Goal: Task Accomplishment & Management: Complete application form

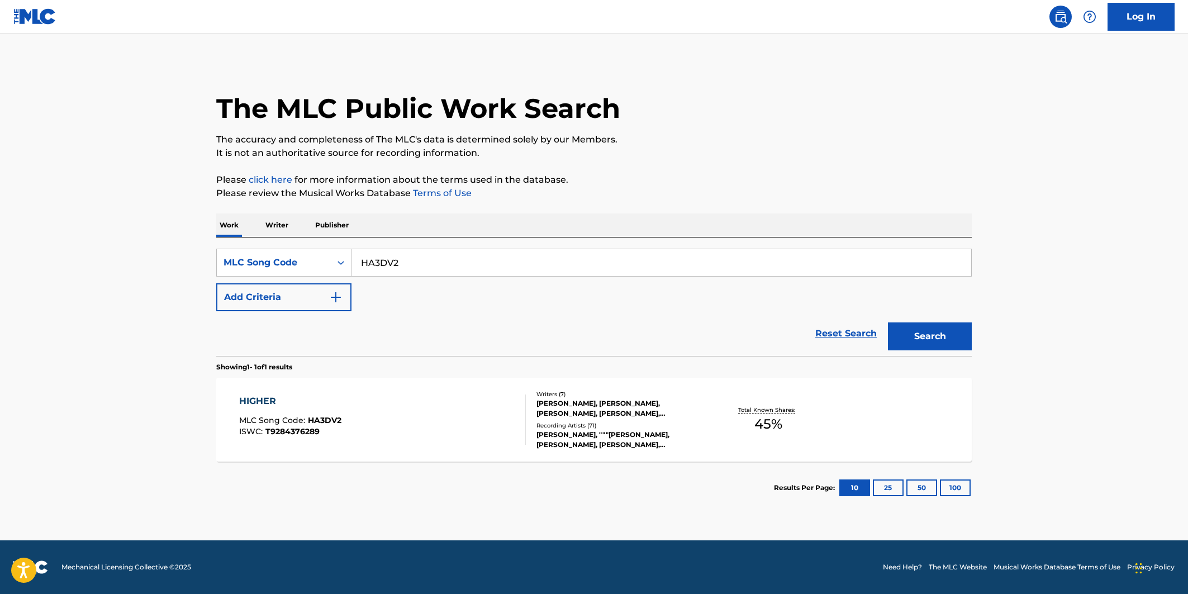
click at [446, 258] on input "HA3DV2" at bounding box center [662, 262] width 620 height 27
paste input "A26186"
type input "A26186"
click at [914, 333] on button "Search" at bounding box center [930, 337] width 84 height 28
click at [352, 455] on div "AIN'T IT FUNNY MLC Song Code : A26186 ISWC : Writers ( 2 ) [PERSON_NAME], [PERS…" at bounding box center [594, 420] width 756 height 84
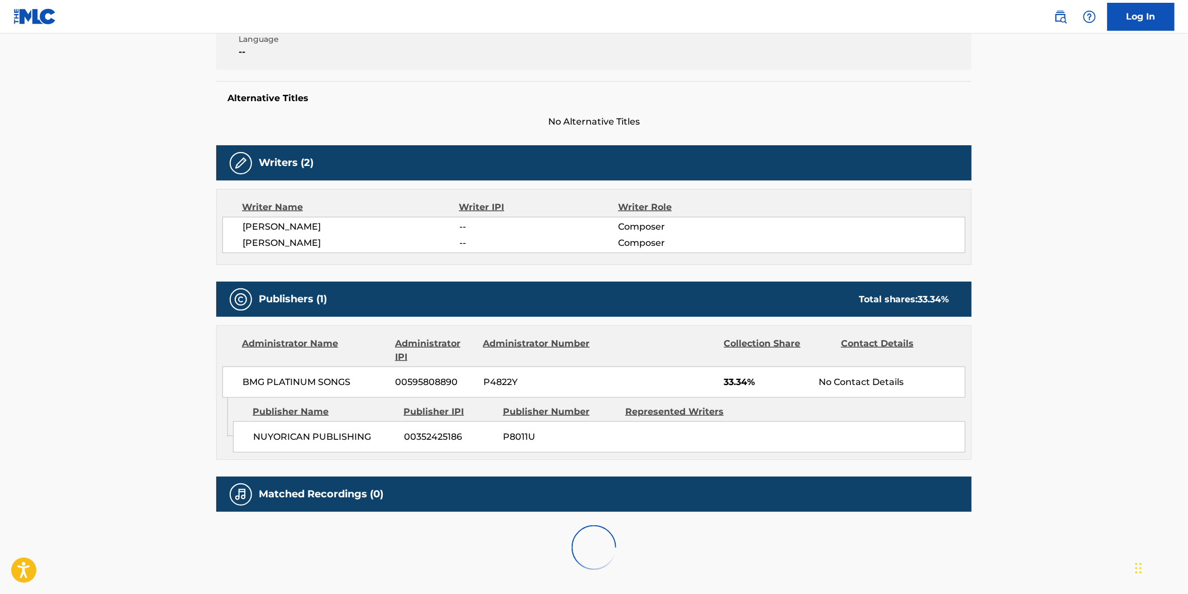
scroll to position [309, 0]
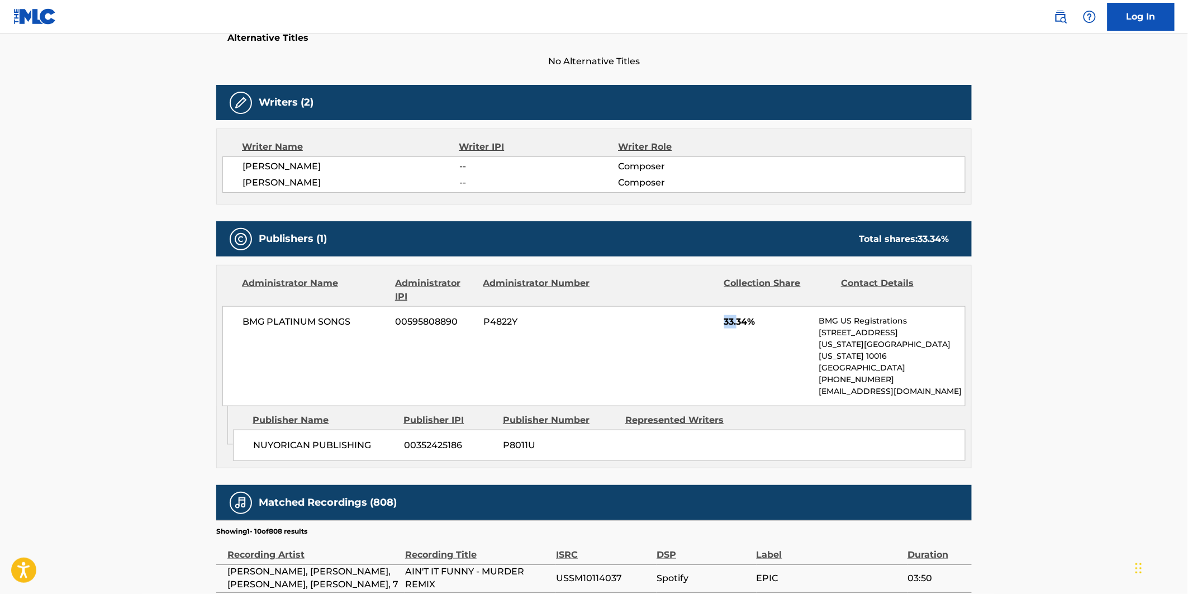
drag, startPoint x: 722, startPoint y: 321, endPoint x: 739, endPoint y: 322, distance: 17.3
click at [739, 322] on div "BMG PLATINUM SONGS 00595808890 P4822Y 33.34% BMG US Registrations [STREET_ADDRE…" at bounding box center [593, 356] width 743 height 100
click at [750, 325] on span "33.34%" at bounding box center [767, 321] width 87 height 13
click at [1059, 390] on main "< Back to public search results Copy work link AIN'T IT FUNNY Work Detail Membe…" at bounding box center [594, 326] width 1188 height 1203
click at [799, 361] on div "BMG PLATINUM SONGS 00595808890 P4822Y 33.34% BMG US Registrations [STREET_ADDRE…" at bounding box center [593, 356] width 743 height 100
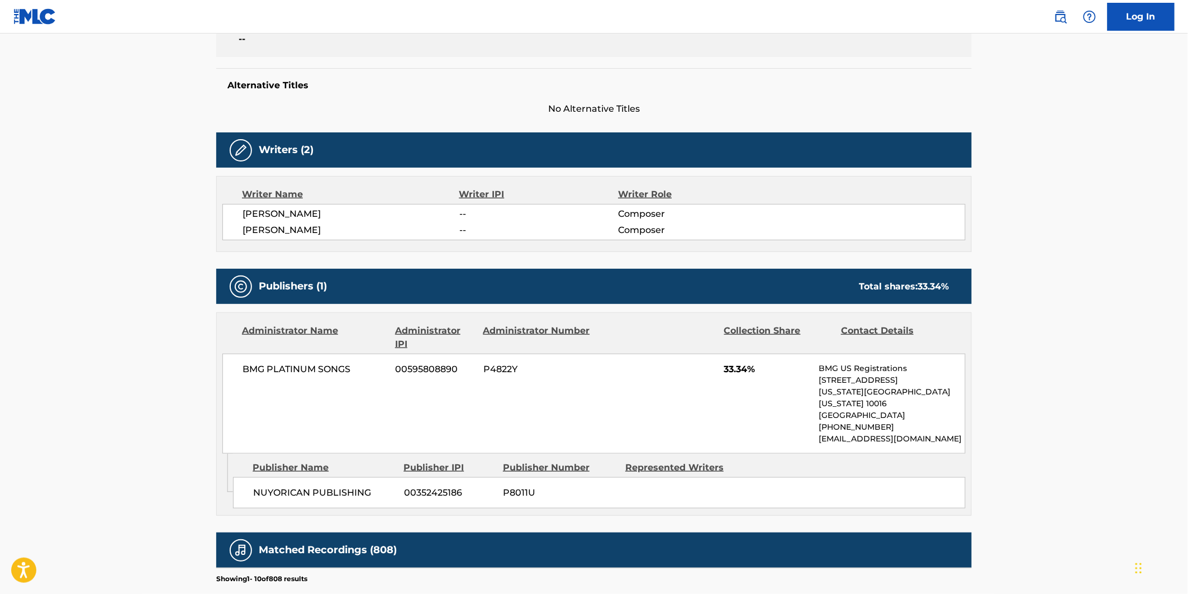
scroll to position [248, 0]
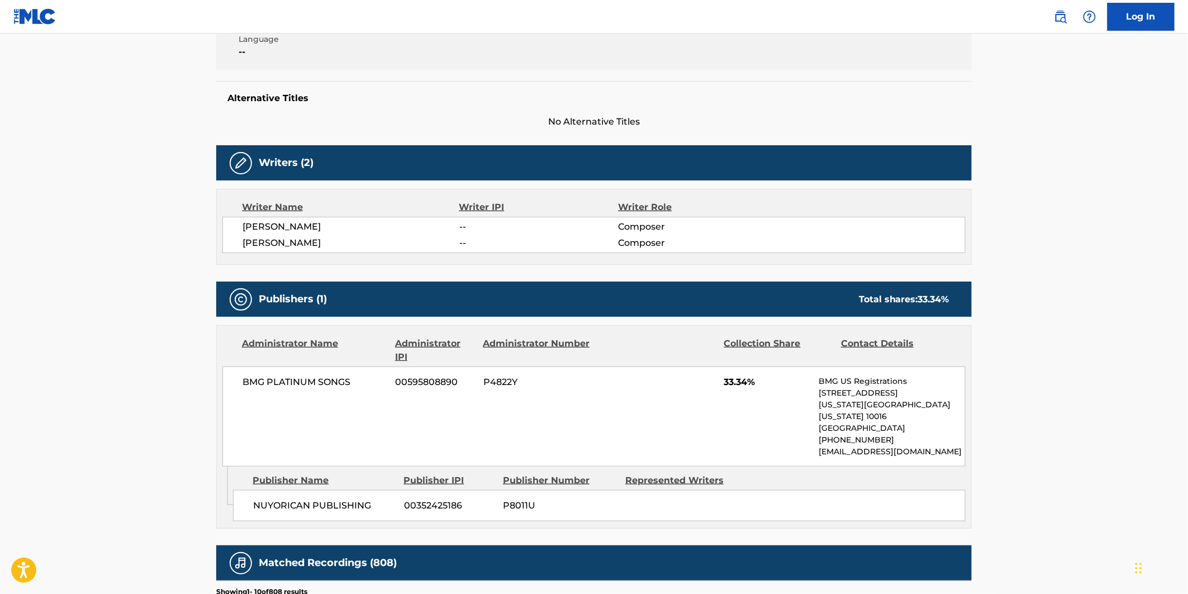
click at [1008, 410] on main "< Back to public search results Copy work link AIN'T IT FUNNY Work Detail Membe…" at bounding box center [594, 386] width 1188 height 1203
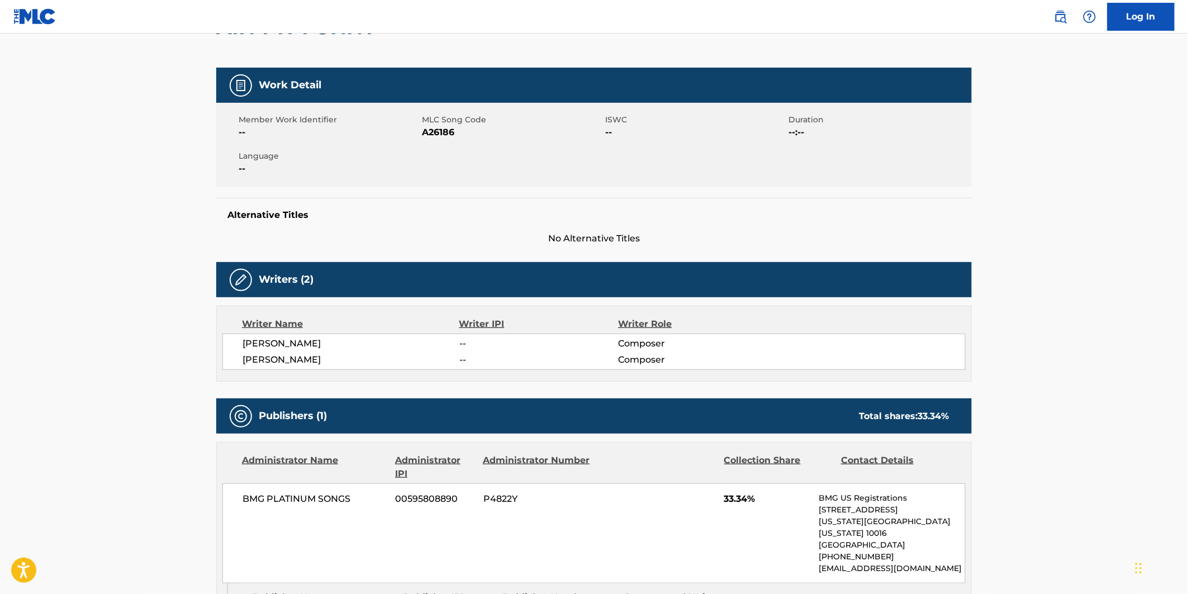
scroll to position [0, 0]
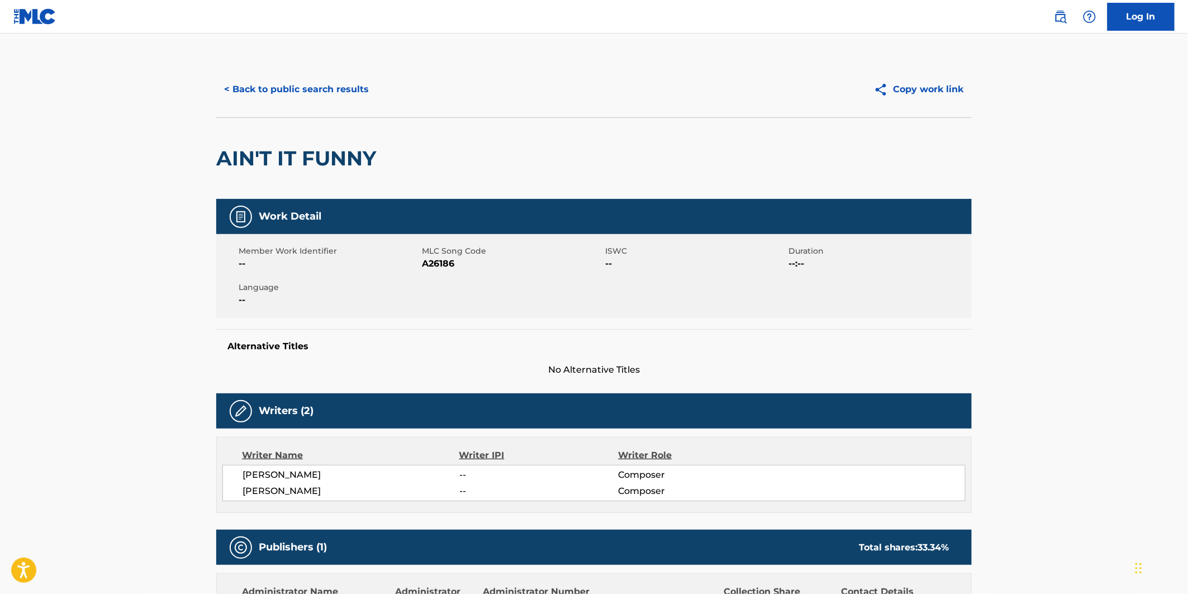
click at [636, 314] on div "Member Work Identifier -- MLC Song Code A26186 ISWC -- Duration --:-- Language …" at bounding box center [594, 276] width 756 height 84
click at [1119, 18] on link "Log In" at bounding box center [1141, 17] width 67 height 28
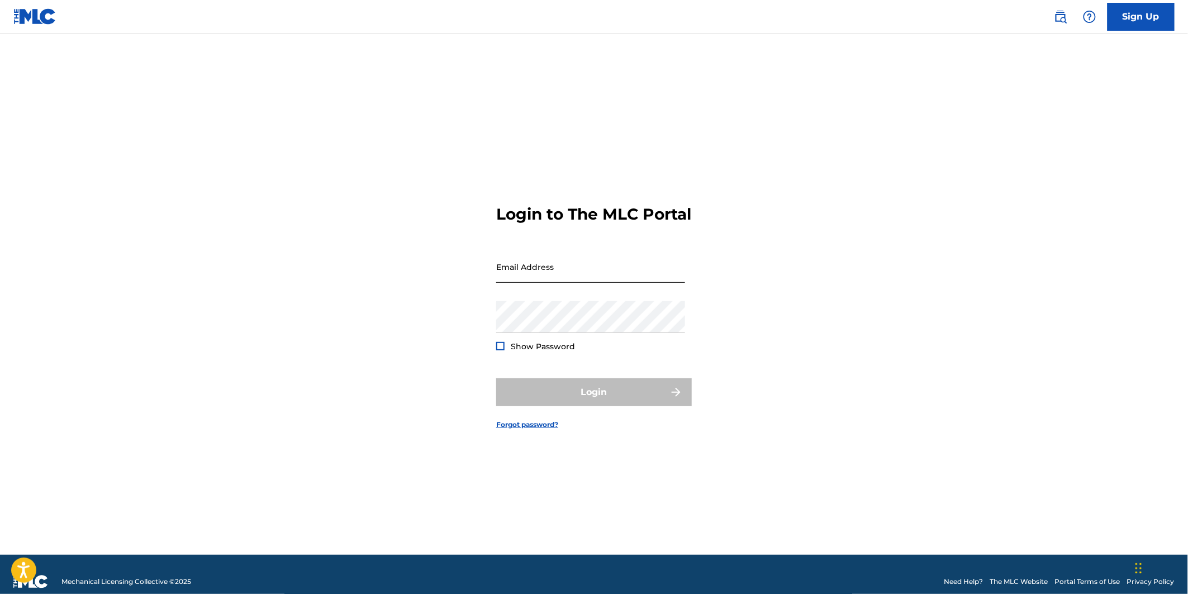
click at [599, 283] on input "Email Address" at bounding box center [590, 267] width 189 height 32
type input "[PERSON_NAME][EMAIL_ADDRESS][PERSON_NAME][DOMAIN_NAME]"
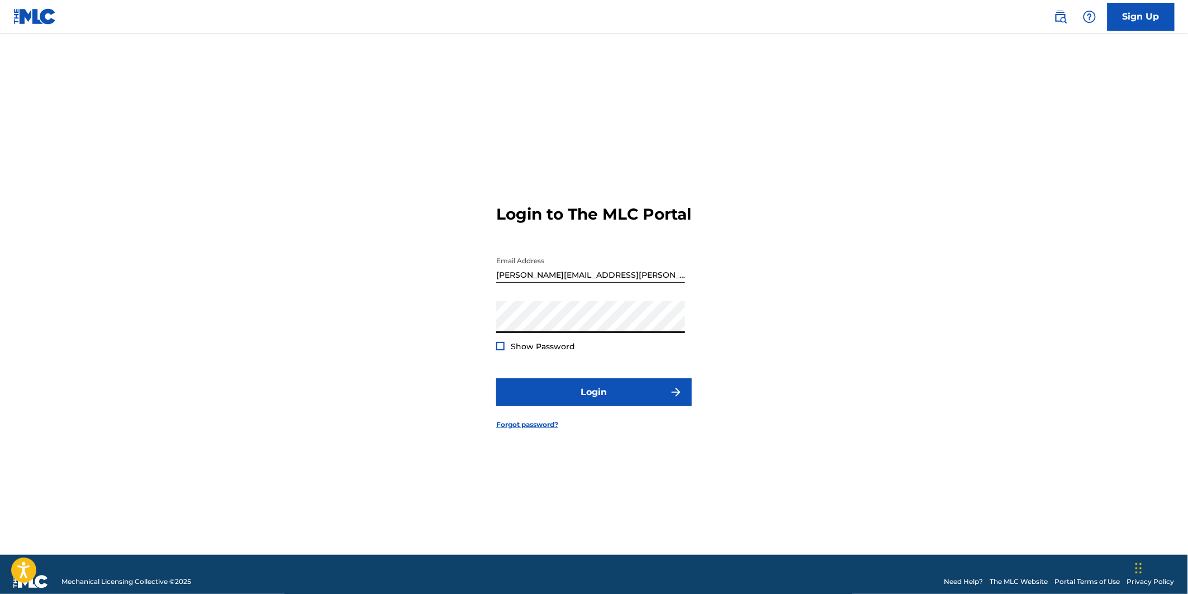
click at [496, 378] on button "Login" at bounding box center [594, 392] width 196 height 28
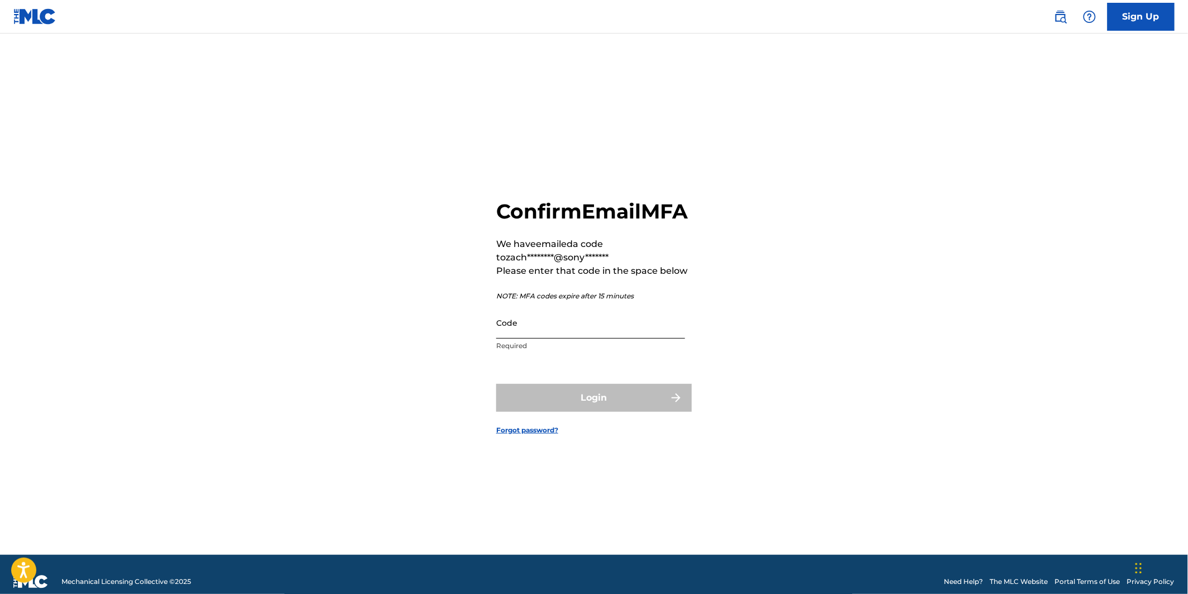
click at [583, 333] on input "Code" at bounding box center [590, 323] width 189 height 32
paste input "808774"
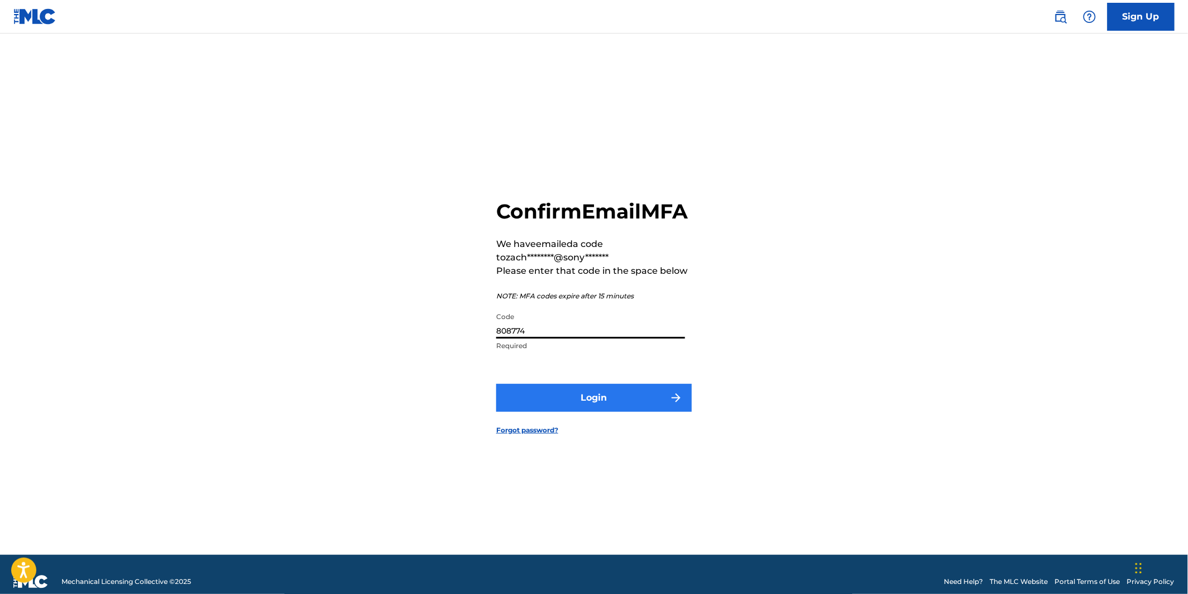
type input "808774"
click at [607, 405] on button "Login" at bounding box center [594, 398] width 196 height 28
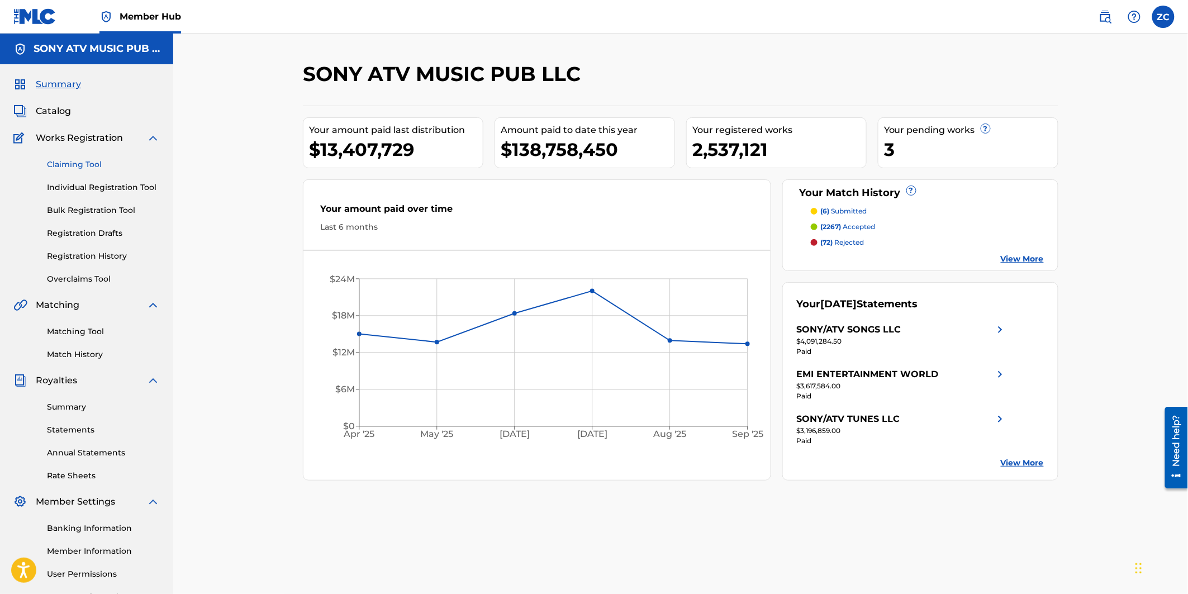
click at [75, 163] on link "Claiming Tool" at bounding box center [103, 165] width 113 height 12
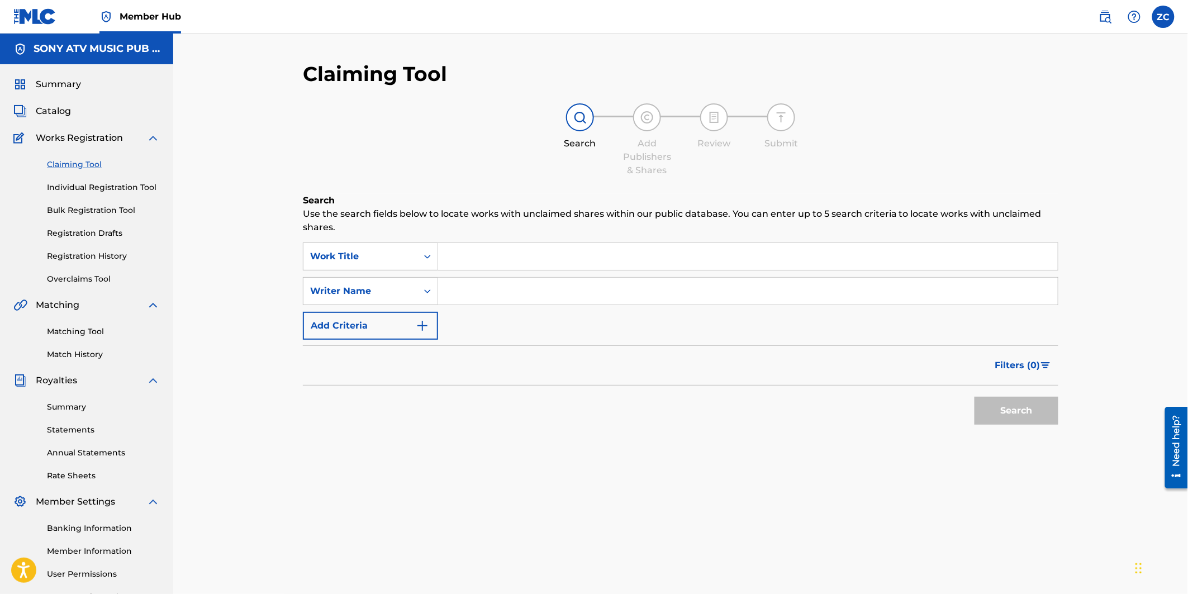
click at [478, 258] on input "Search Form" at bounding box center [748, 256] width 620 height 27
type input "highe"
click at [975, 397] on button "Search" at bounding box center [1017, 411] width 84 height 28
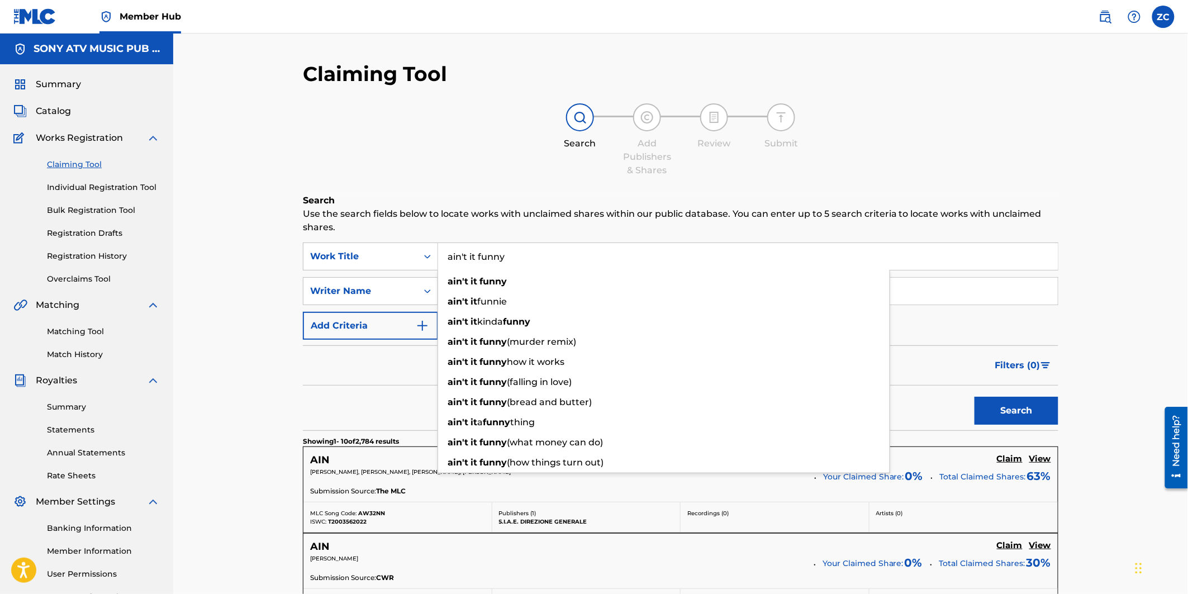
type input "ain't it funny"
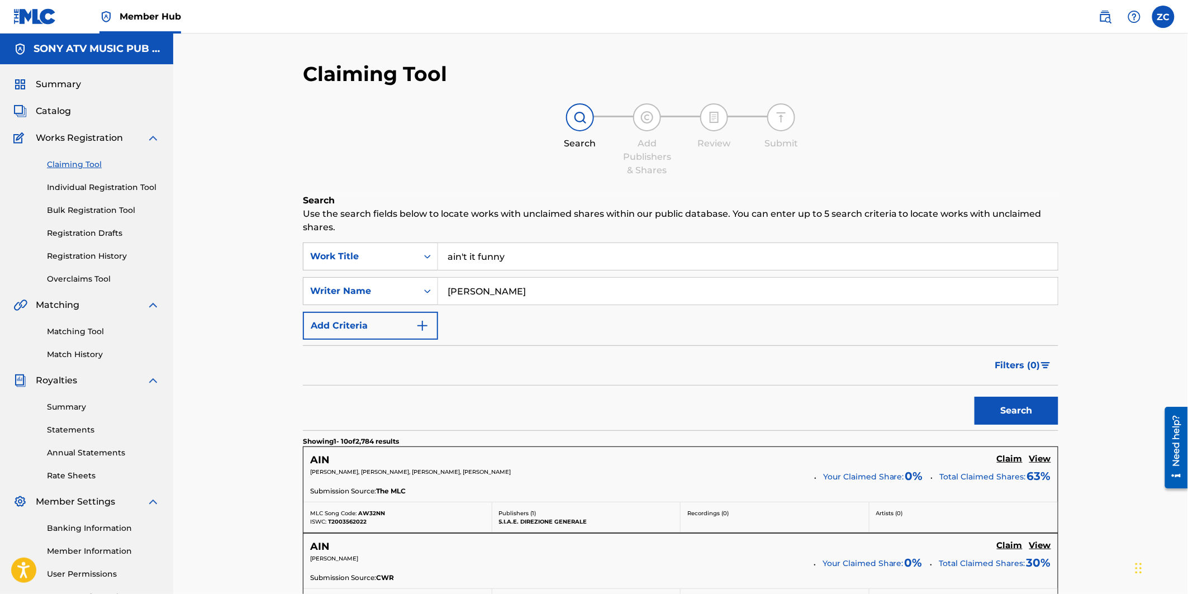
type input "[PERSON_NAME]"
click at [975, 397] on button "Search" at bounding box center [1017, 411] width 84 height 28
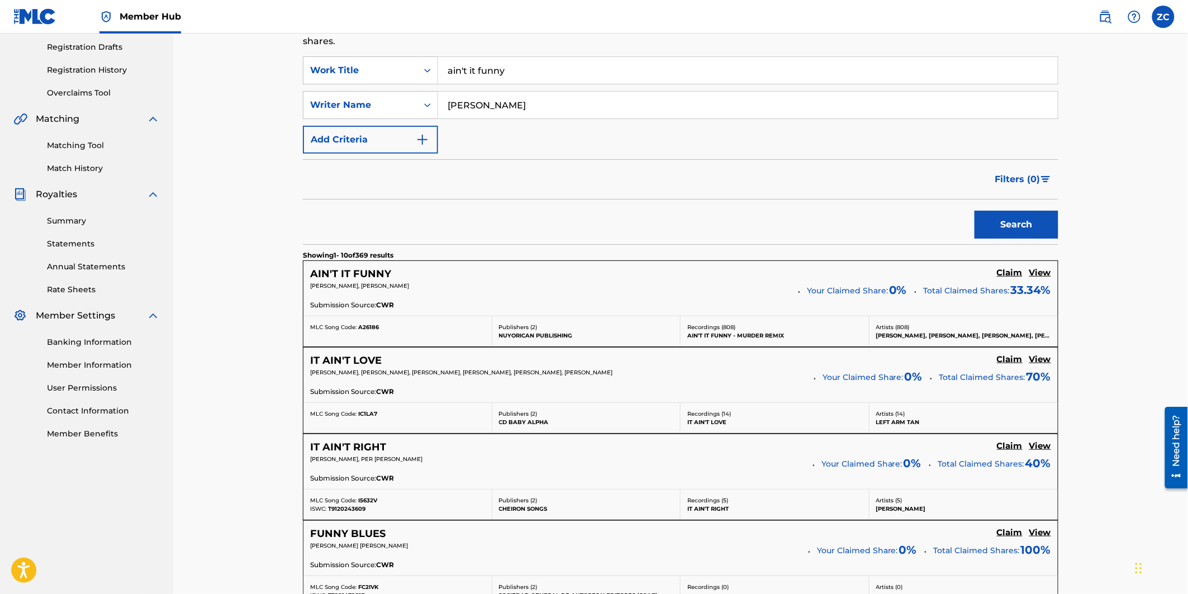
scroll to position [248, 0]
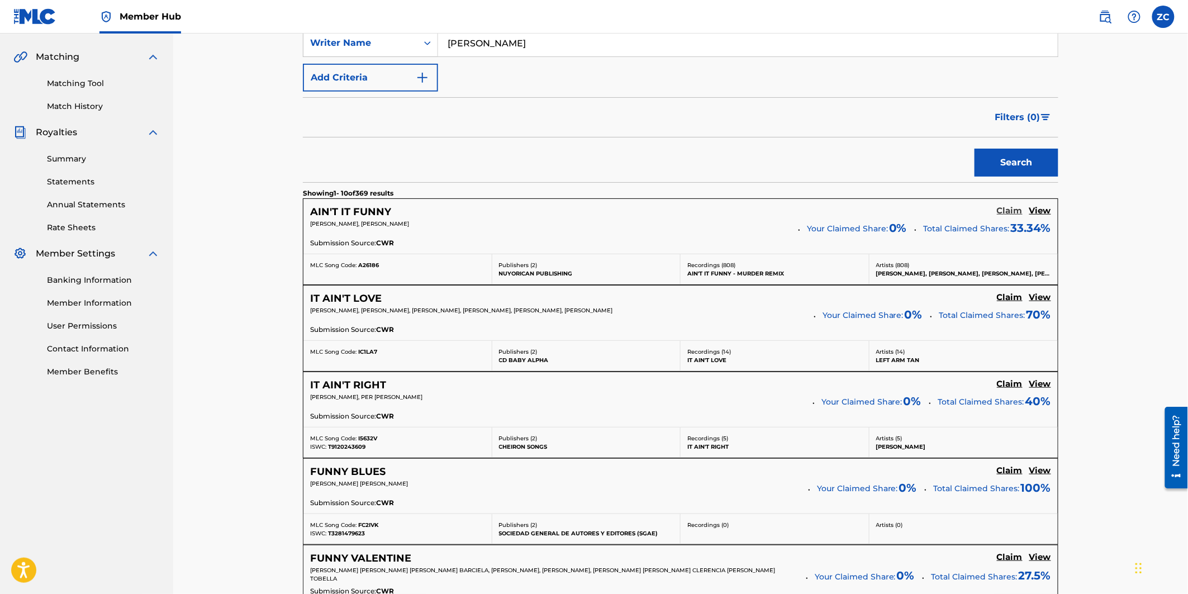
click at [1003, 208] on h5 "Claim" at bounding box center [1010, 211] width 26 height 11
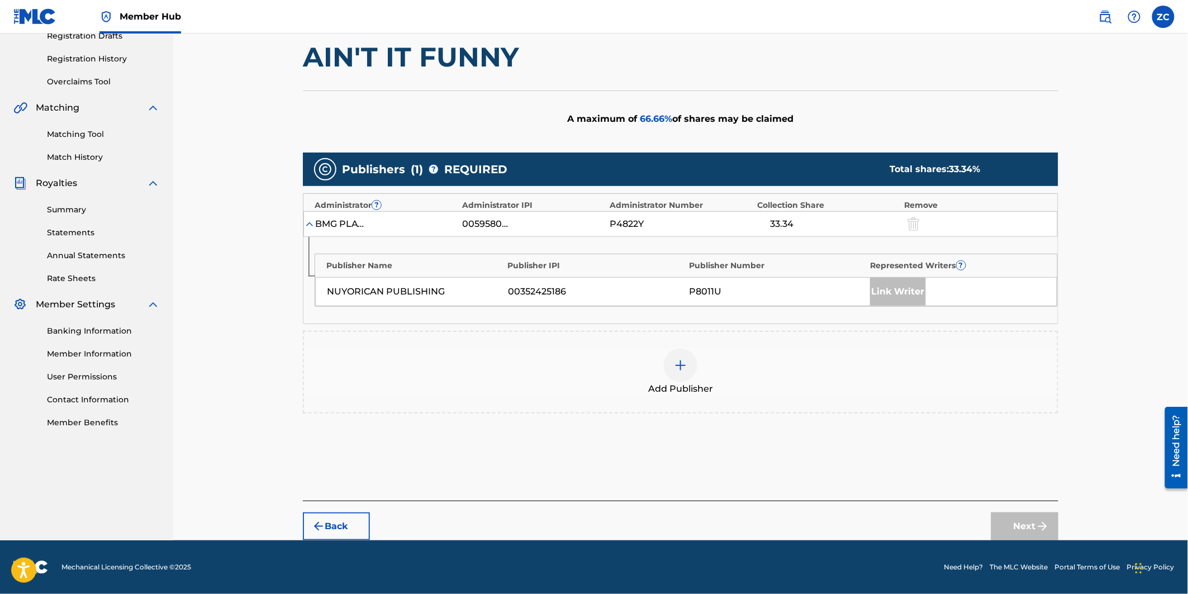
scroll to position [197, 0]
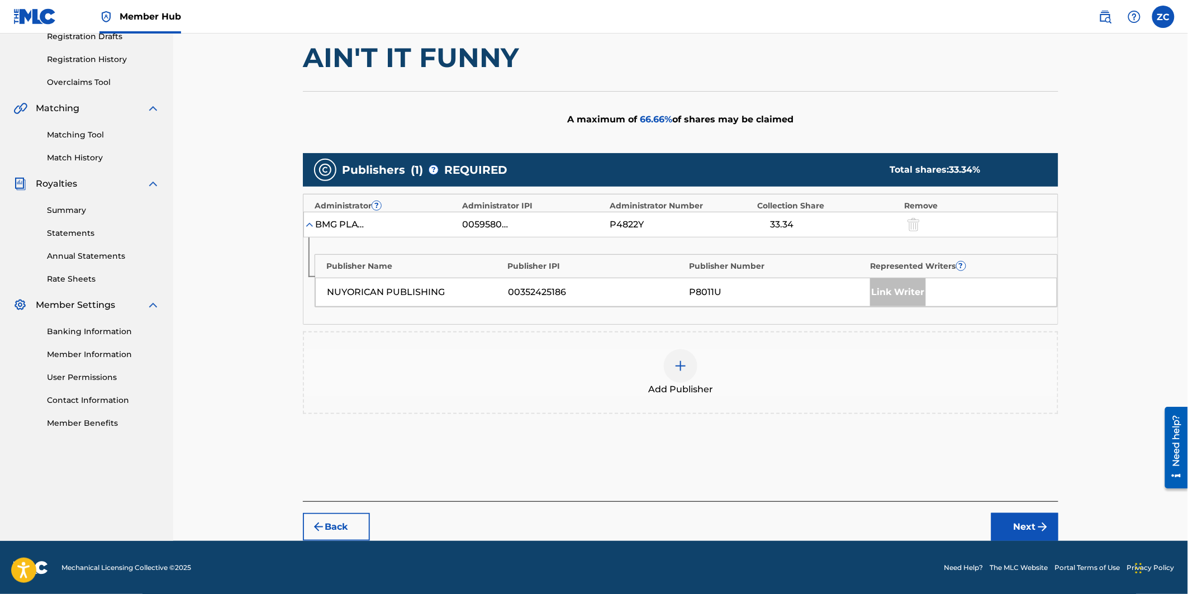
click at [674, 372] on img at bounding box center [680, 365] width 13 height 13
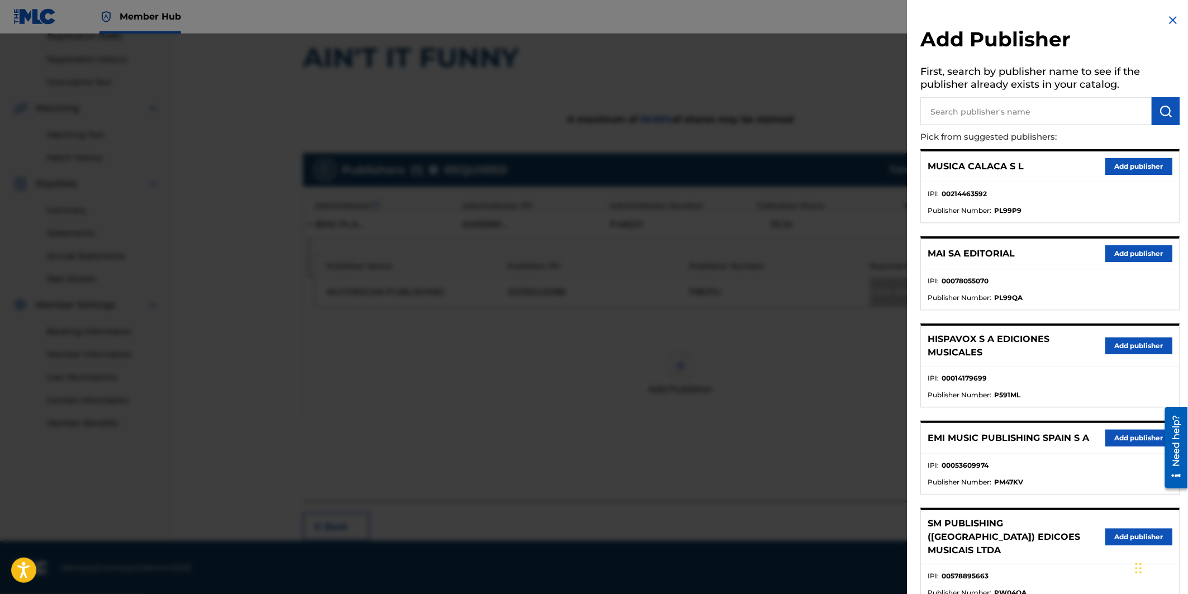
click at [1064, 109] on input "text" at bounding box center [1036, 111] width 231 height 28
type input "sony/atv songs llc"
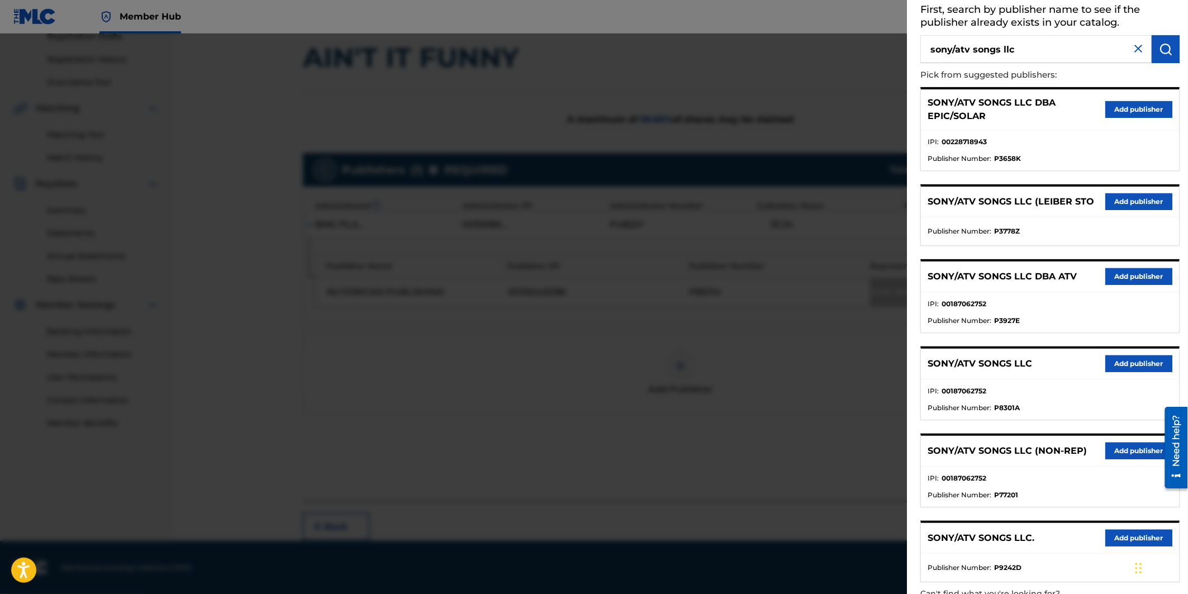
scroll to position [124, 0]
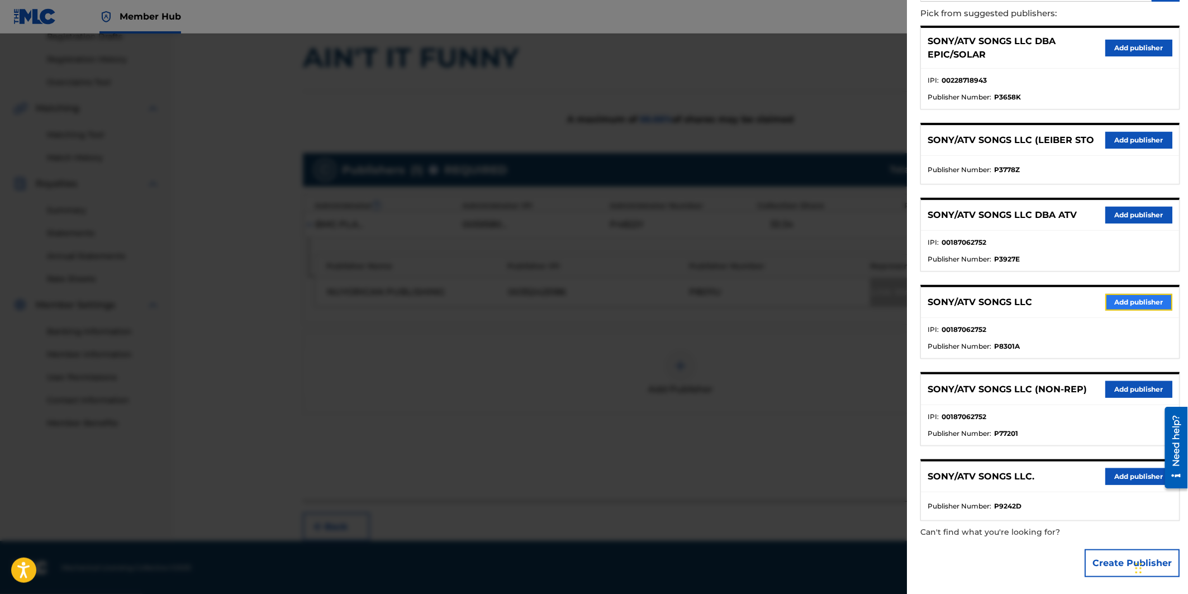
click at [1142, 304] on button "Add publisher" at bounding box center [1139, 302] width 67 height 17
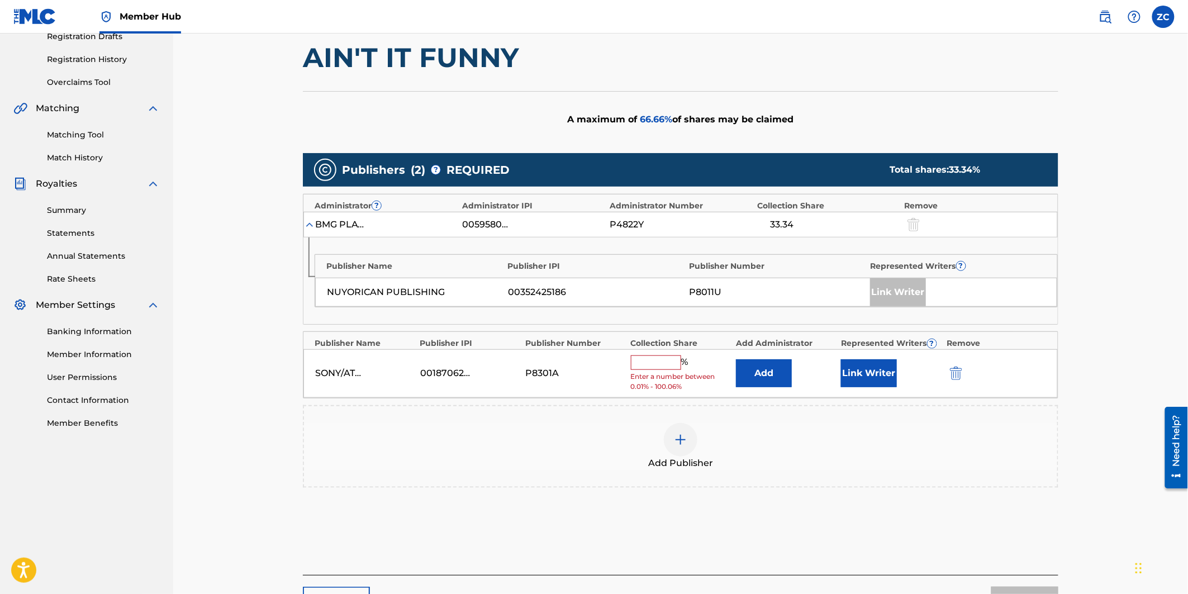
click at [863, 472] on div "Add Publisher" at bounding box center [681, 446] width 756 height 83
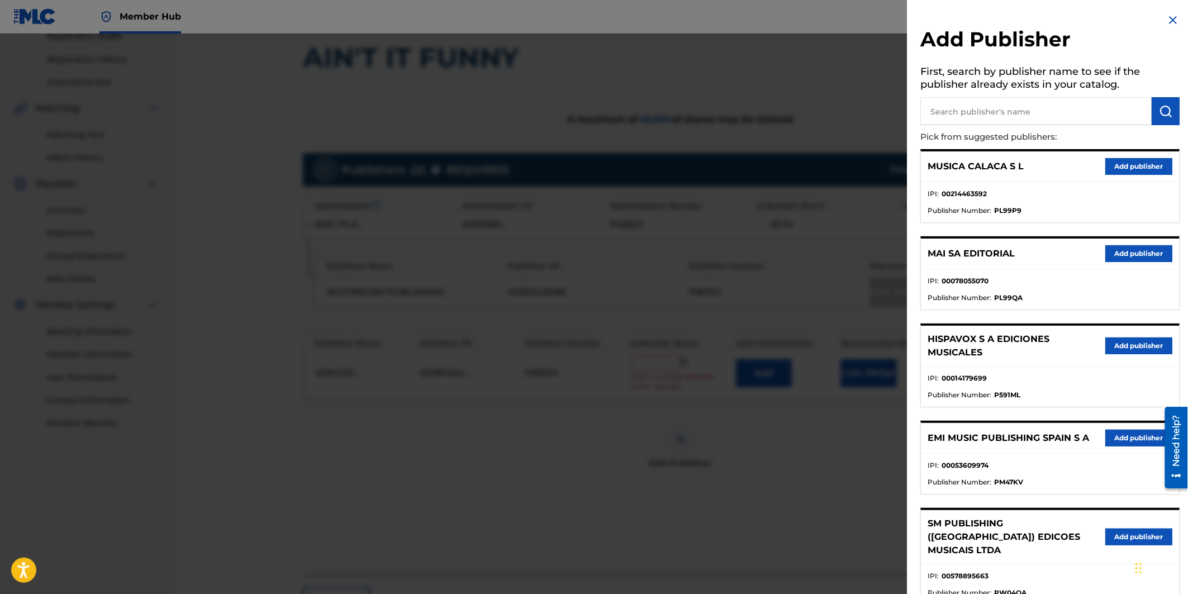
click at [1169, 25] on img at bounding box center [1173, 19] width 13 height 13
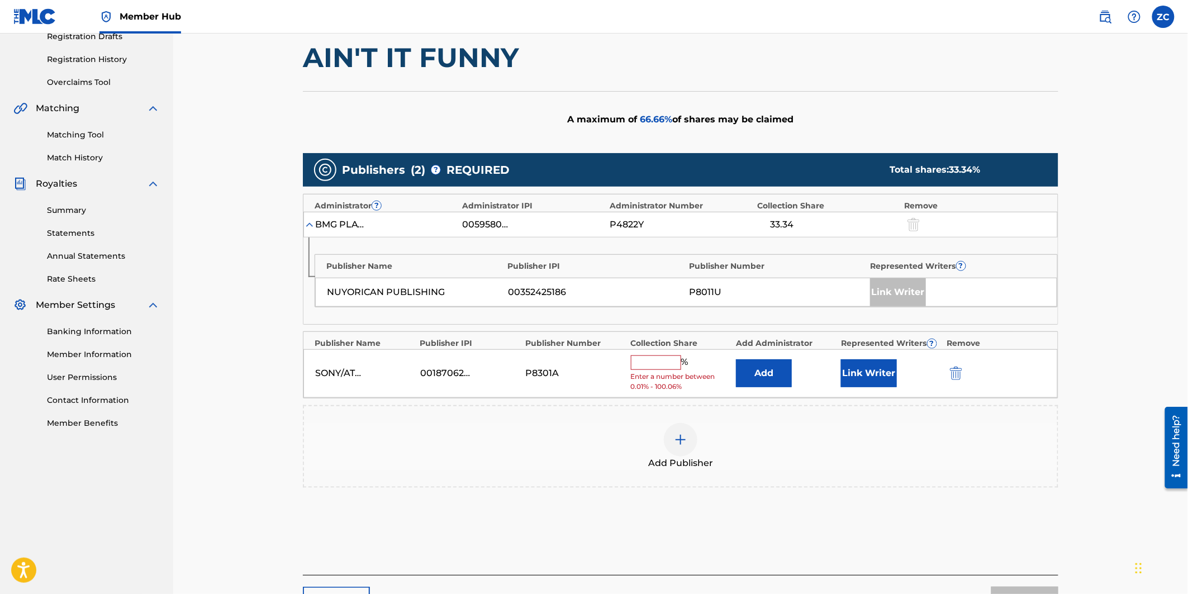
drag, startPoint x: 873, startPoint y: 537, endPoint x: 600, endPoint y: 332, distance: 340.5
click at [873, 535] on div "Add Publishers & Shares Enter your publisher(s)/administrator(s). AIN'T IT FUNN…" at bounding box center [681, 286] width 756 height 578
click at [646, 357] on input "text" at bounding box center [656, 362] width 50 height 15
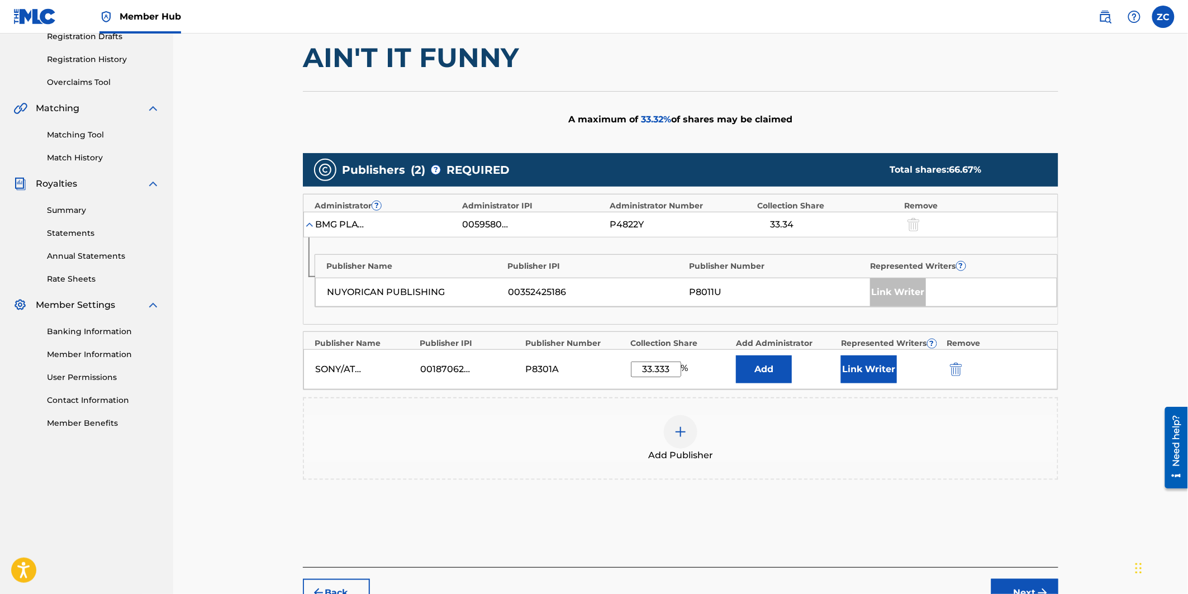
click at [691, 514] on div "Publishers ( 2 ) ? REQUIRED Total shares: 66.67 % Administrator ? Administrator…" at bounding box center [681, 333] width 756 height 371
click at [669, 367] on input "33.333" at bounding box center [656, 370] width 50 height 16
type input "33.33"
click at [828, 515] on div "Publishers ( 2 ) ? REQUIRED Total shares: 66.67 % Administrator ? Administrator…" at bounding box center [681, 333] width 756 height 371
click at [864, 373] on button "Link Writer" at bounding box center [869, 369] width 56 height 28
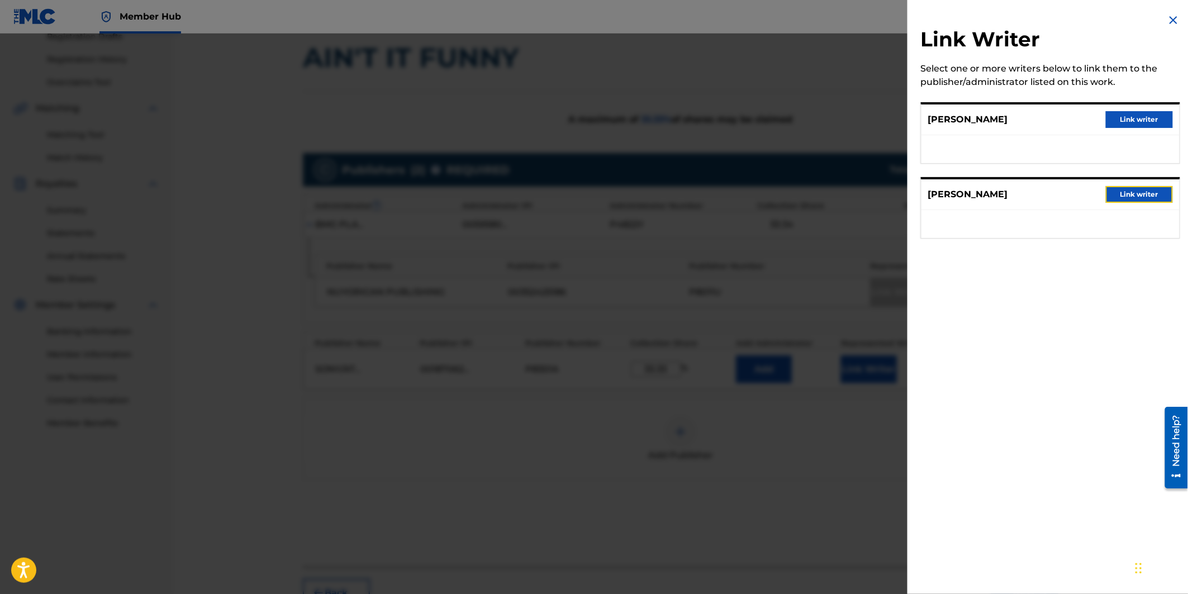
click at [1125, 194] on button "Link writer" at bounding box center [1139, 194] width 67 height 17
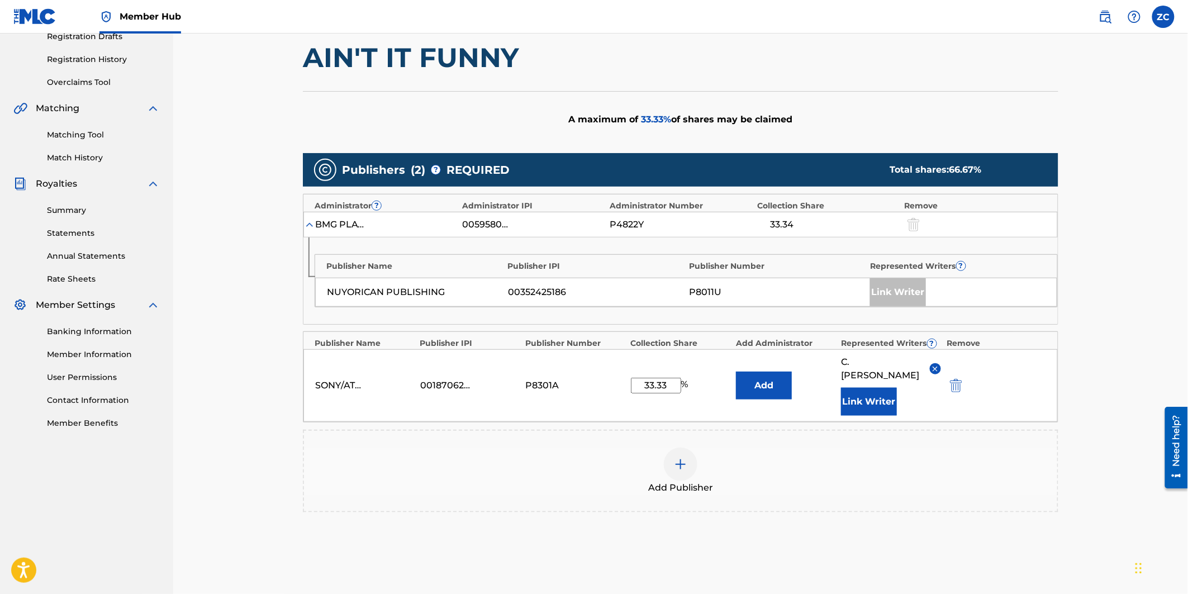
click at [612, 551] on div "Add Publishers & Shares Enter your publisher(s)/administrator(s). AIN'T IT FUNN…" at bounding box center [681, 298] width 756 height 603
drag, startPoint x: 605, startPoint y: 535, endPoint x: 653, endPoint y: 515, distance: 52.1
click at [605, 534] on div "Publishers ( 2 ) ? REQUIRED Total shares: 66.67 % Administrator ? Administrator…" at bounding box center [681, 349] width 756 height 403
click at [682, 458] on img at bounding box center [680, 464] width 13 height 13
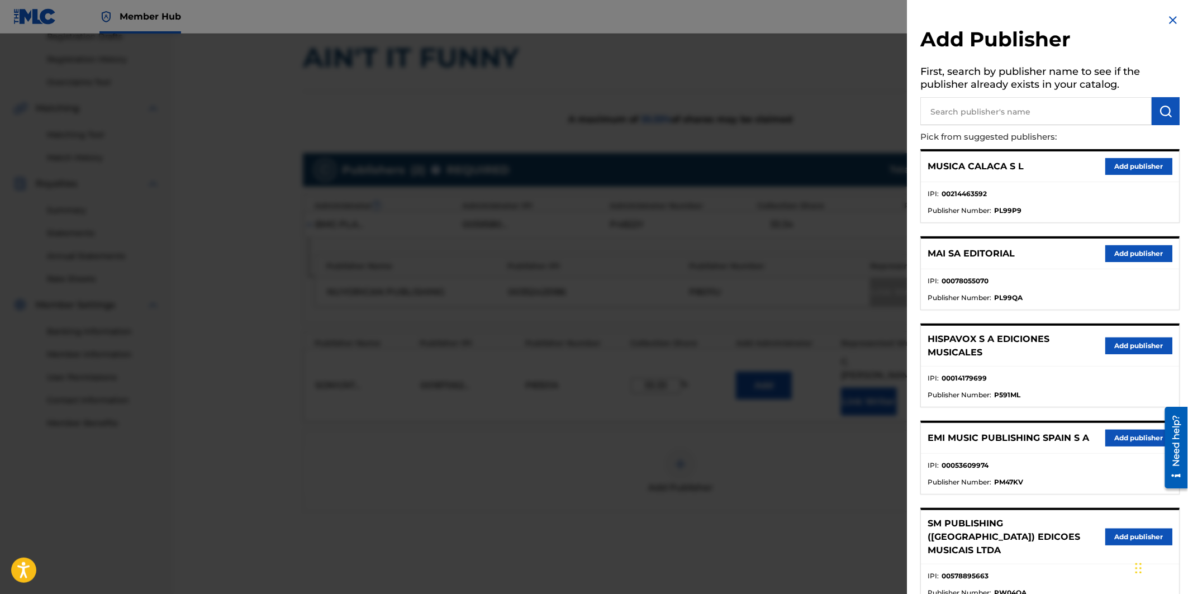
click at [995, 101] on input "text" at bounding box center [1036, 111] width 231 height 28
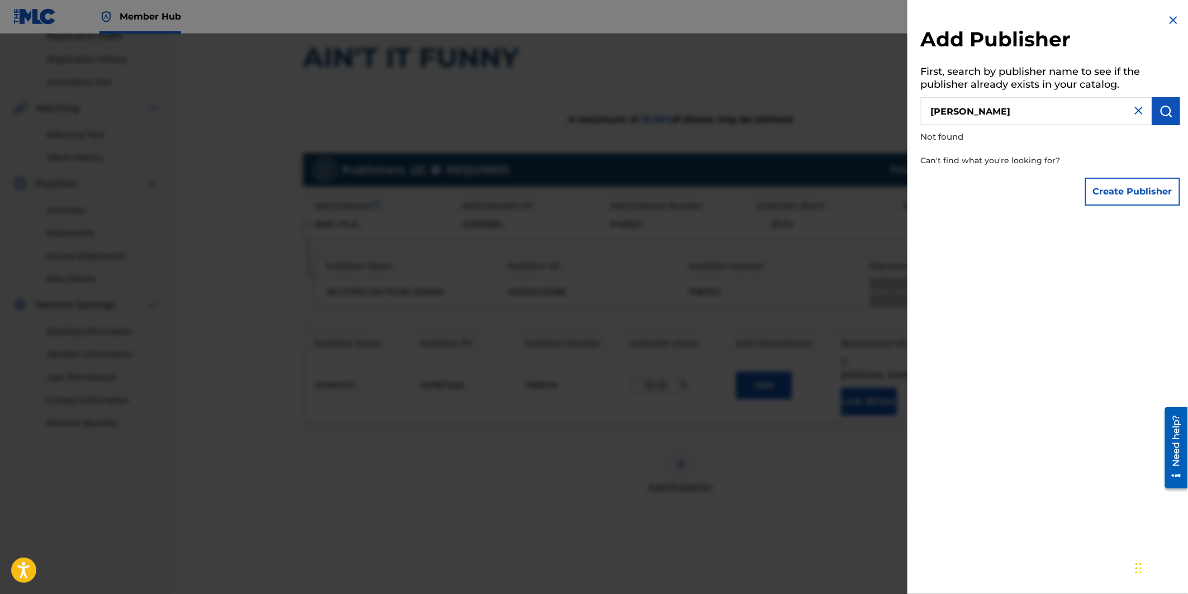
click at [1023, 111] on input "[PERSON_NAME]" at bounding box center [1036, 111] width 231 height 28
type input "[PERSON_NAME]"
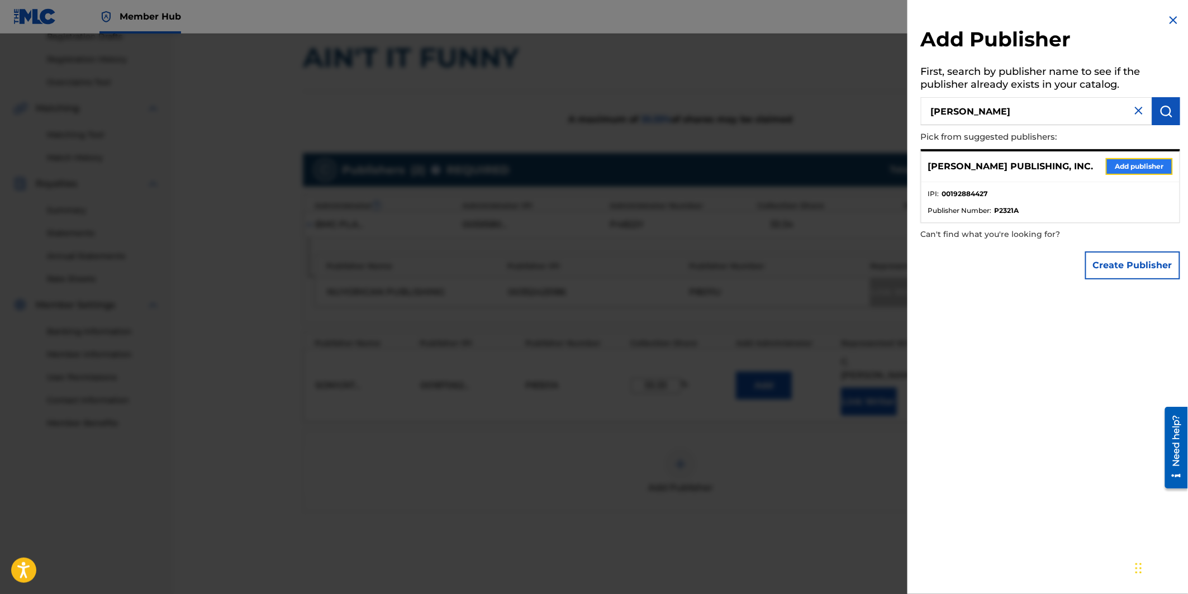
click at [1116, 165] on button "Add publisher" at bounding box center [1139, 166] width 67 height 17
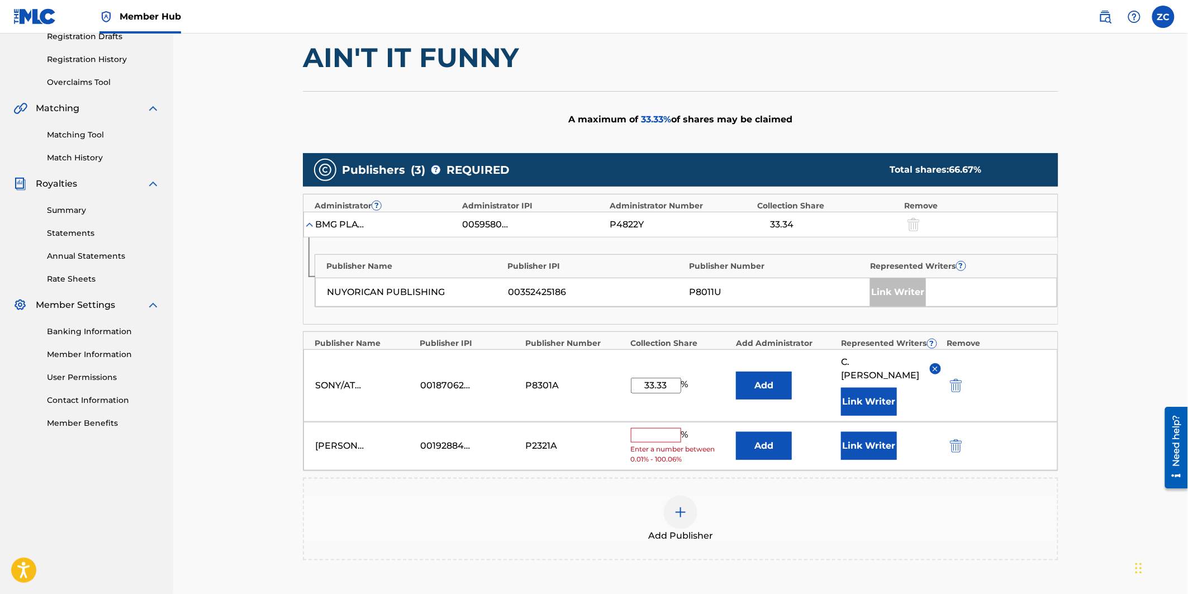
click at [817, 534] on div "Add Publisher" at bounding box center [681, 519] width 756 height 83
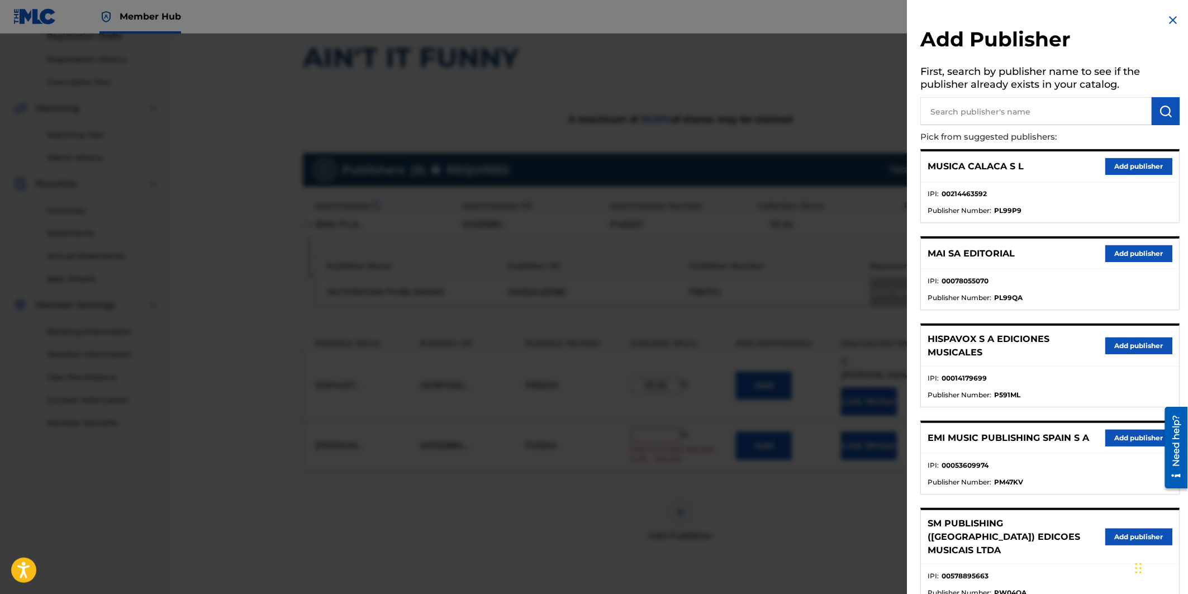
click at [1177, 26] on div "Add Publisher First, search by publisher name to see if the publisher already e…" at bounding box center [1051, 340] width 286 height 681
click at [1172, 20] on img at bounding box center [1173, 19] width 13 height 13
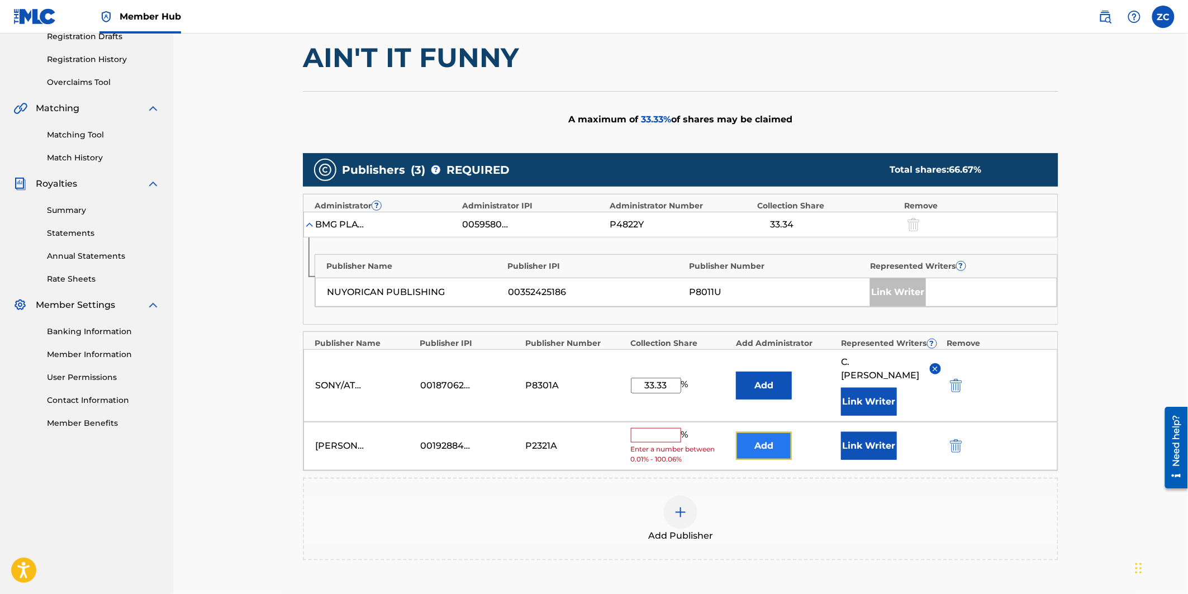
click at [755, 432] on button "Add" at bounding box center [764, 446] width 56 height 28
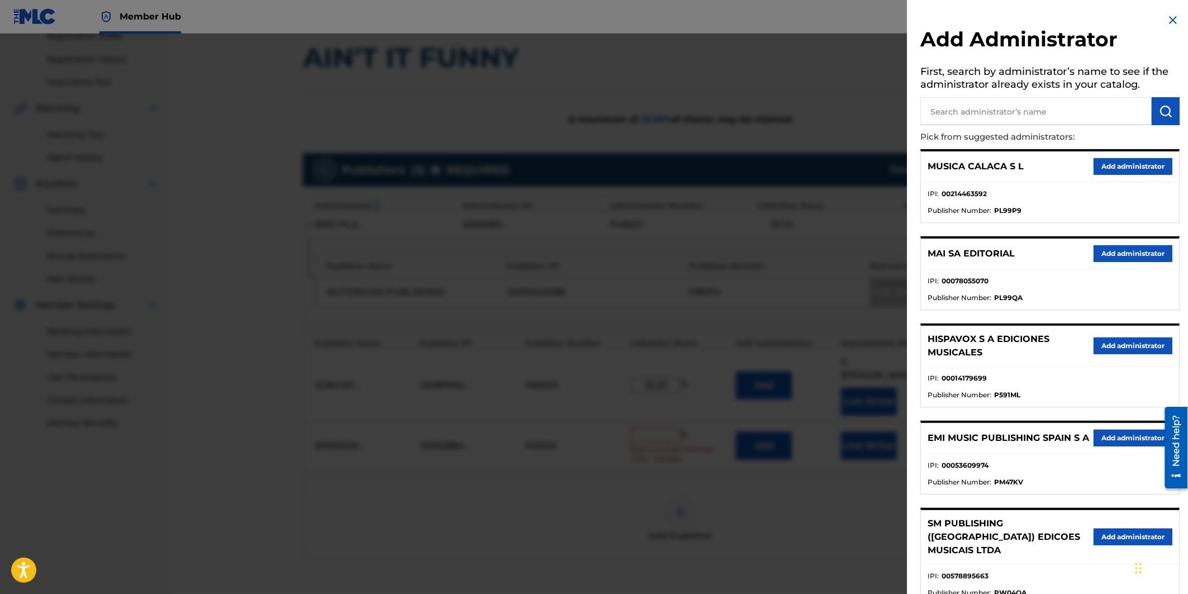
click at [1025, 117] on input "text" at bounding box center [1036, 111] width 231 height 28
type input "sony/atv songs llc"
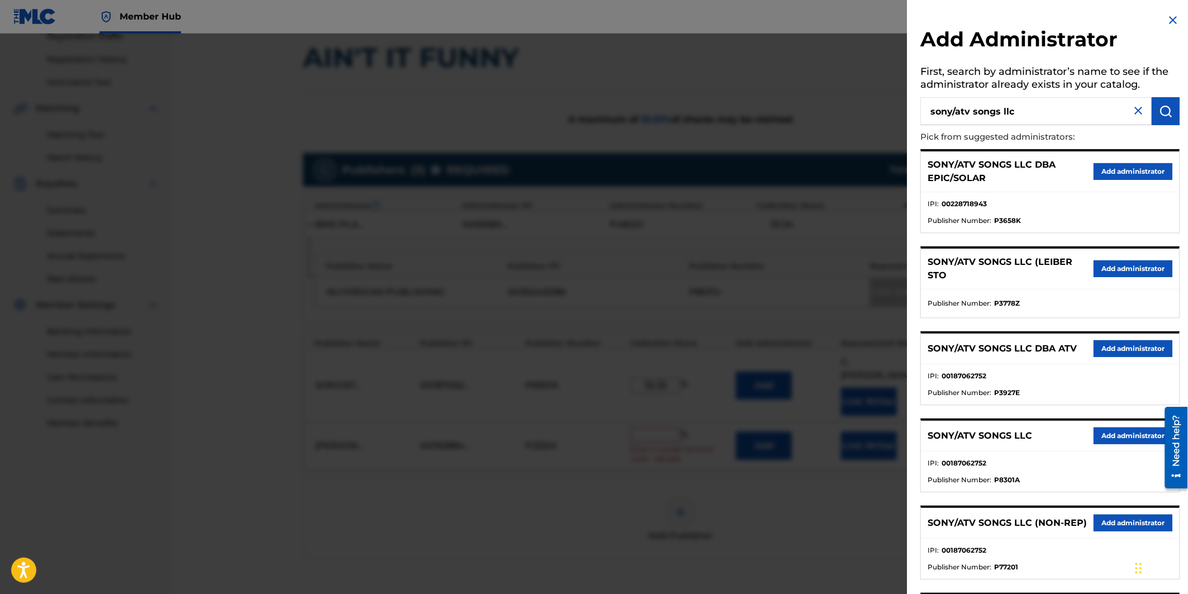
scroll to position [135, 0]
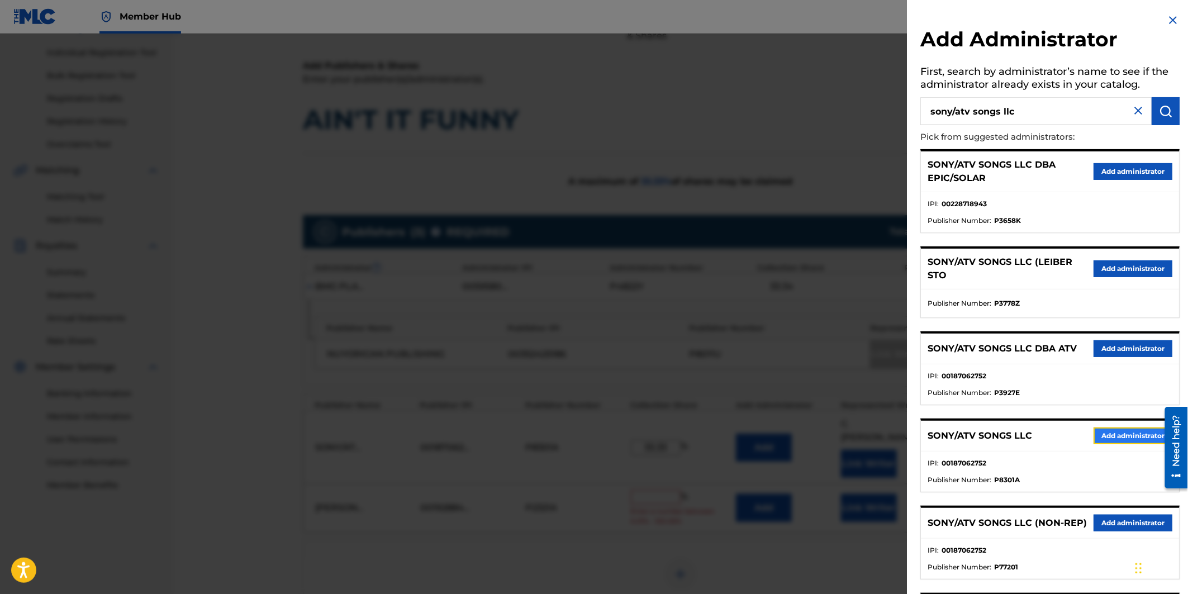
click at [1119, 437] on button "Add administrator" at bounding box center [1133, 436] width 79 height 17
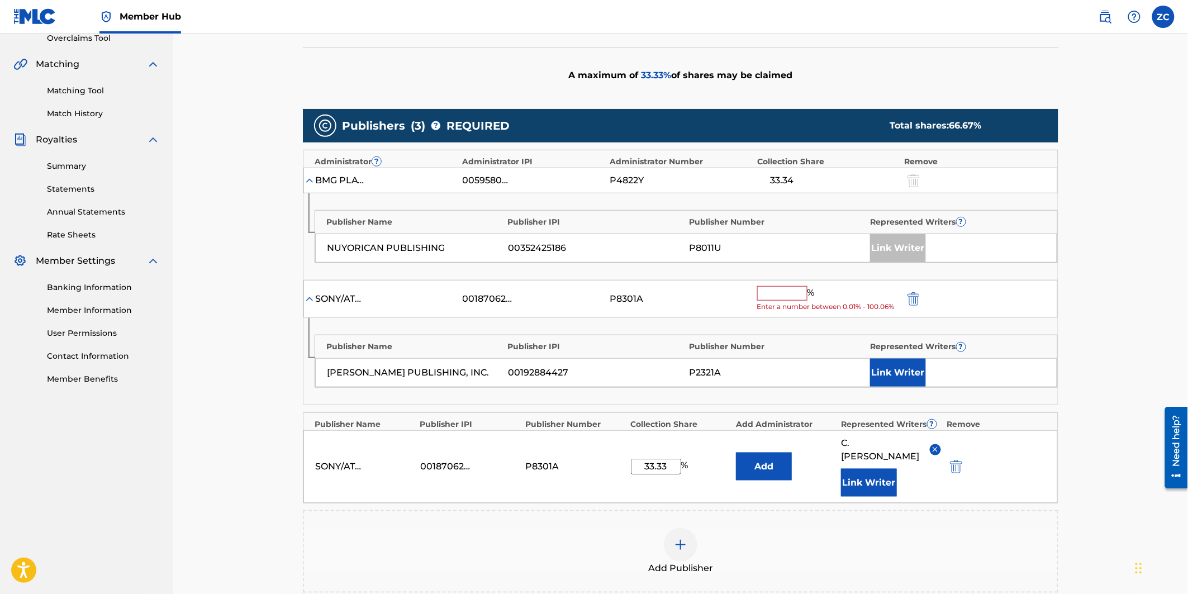
scroll to position [259, 0]
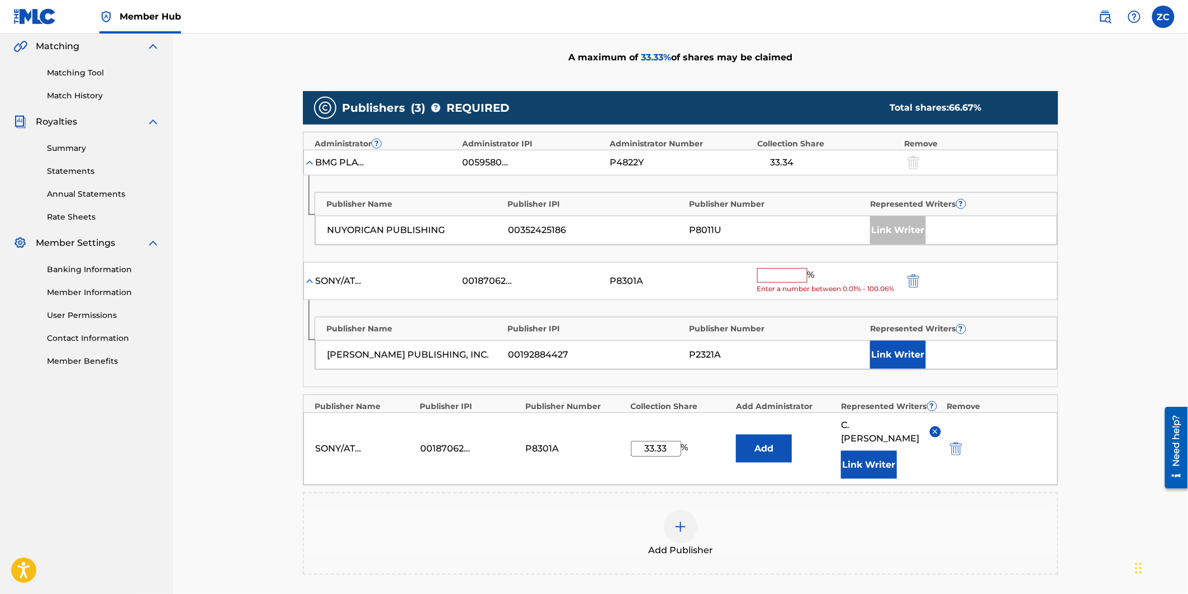
drag, startPoint x: 779, startPoint y: 273, endPoint x: 936, endPoint y: 311, distance: 161.6
click at [779, 272] on input "text" at bounding box center [782, 275] width 50 height 15
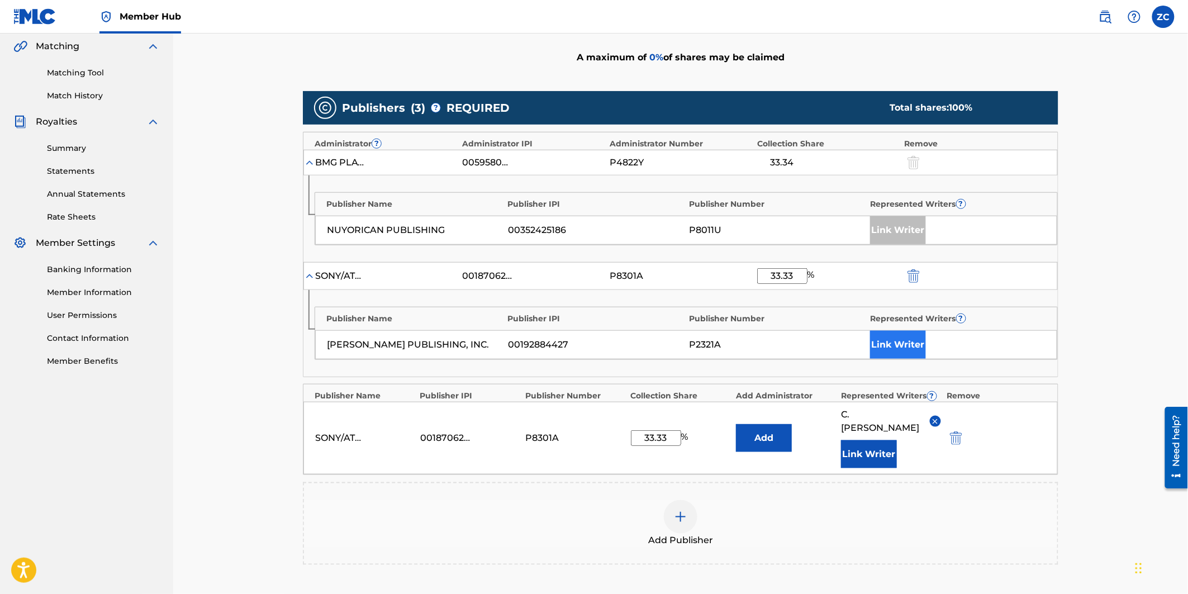
type input "33.33"
click at [878, 331] on button "Link Writer" at bounding box center [898, 345] width 56 height 28
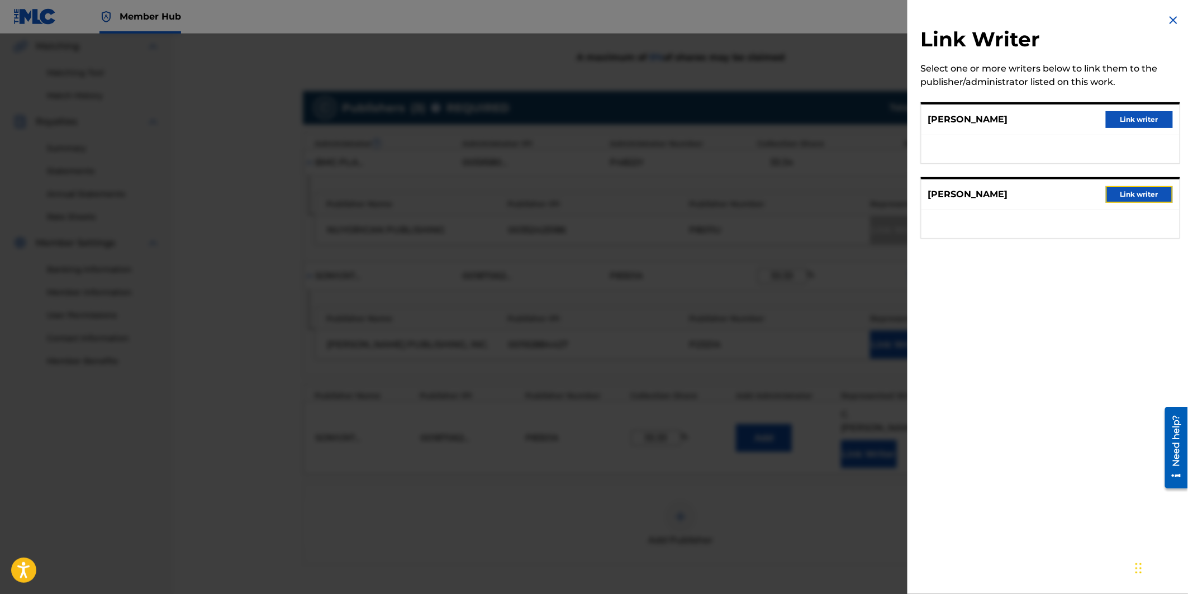
click at [1148, 194] on button "Link writer" at bounding box center [1139, 194] width 67 height 17
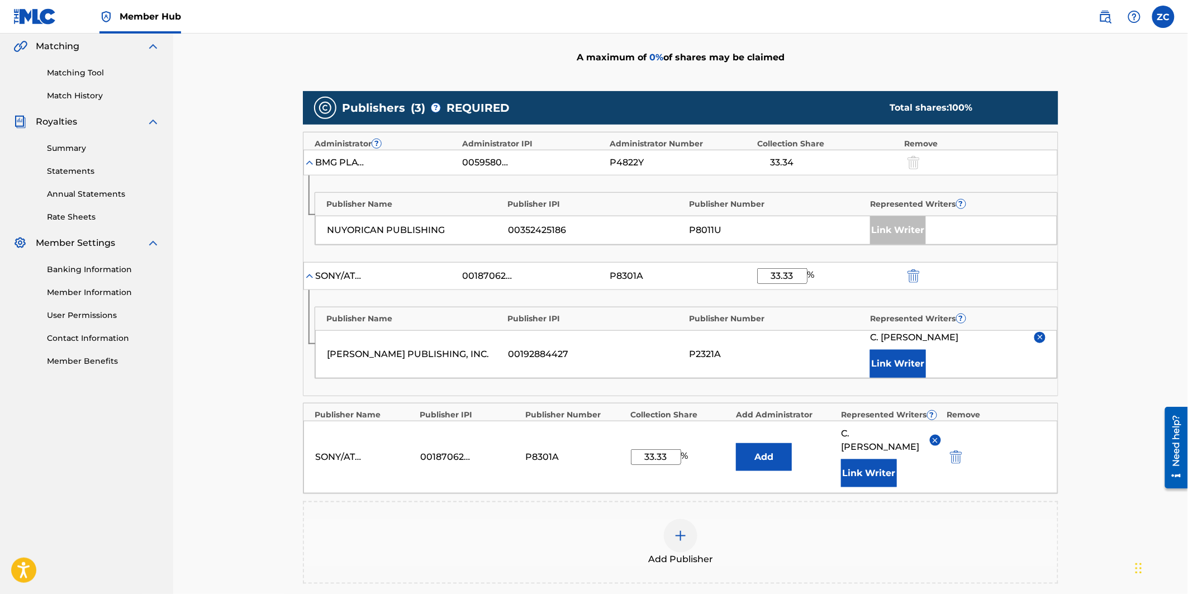
click at [1149, 266] on div "Claiming Tool Search Add Publishers & Shares Review Submit Add Publishers & Sha…" at bounding box center [680, 243] width 1015 height 936
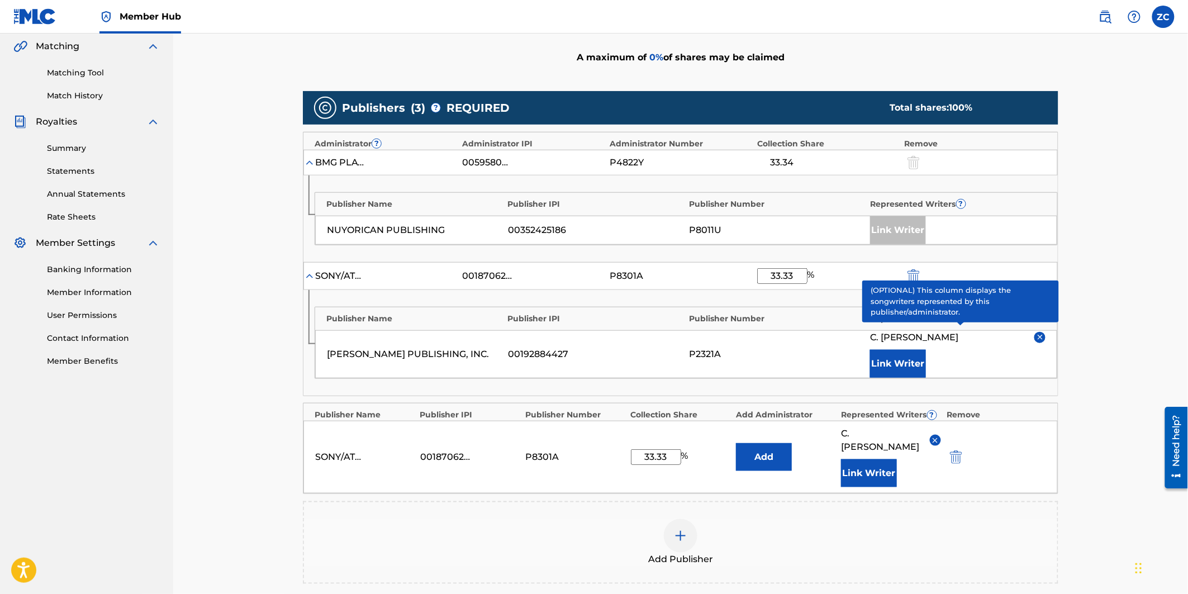
click at [1094, 262] on div "Claiming Tool Search Add Publishers & Shares Review Submit Add Publishers & Sha…" at bounding box center [680, 243] width 1015 height 936
click at [1096, 431] on div "Claiming Tool Search Add Publishers & Shares Review Submit Add Publishers & Sha…" at bounding box center [680, 243] width 1015 height 936
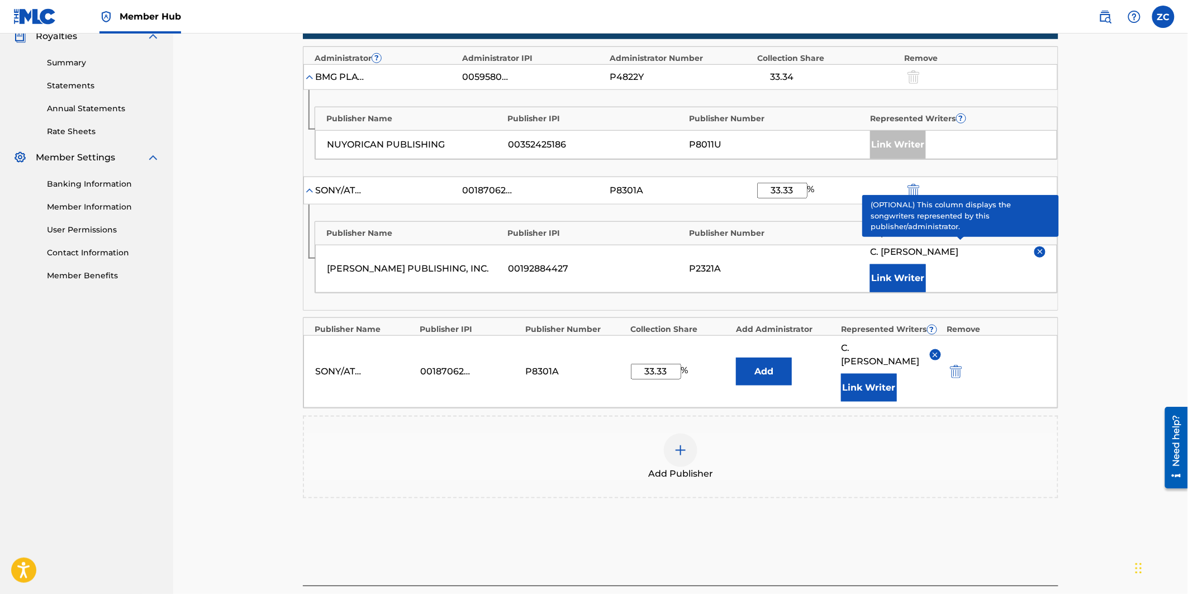
scroll to position [415, 0]
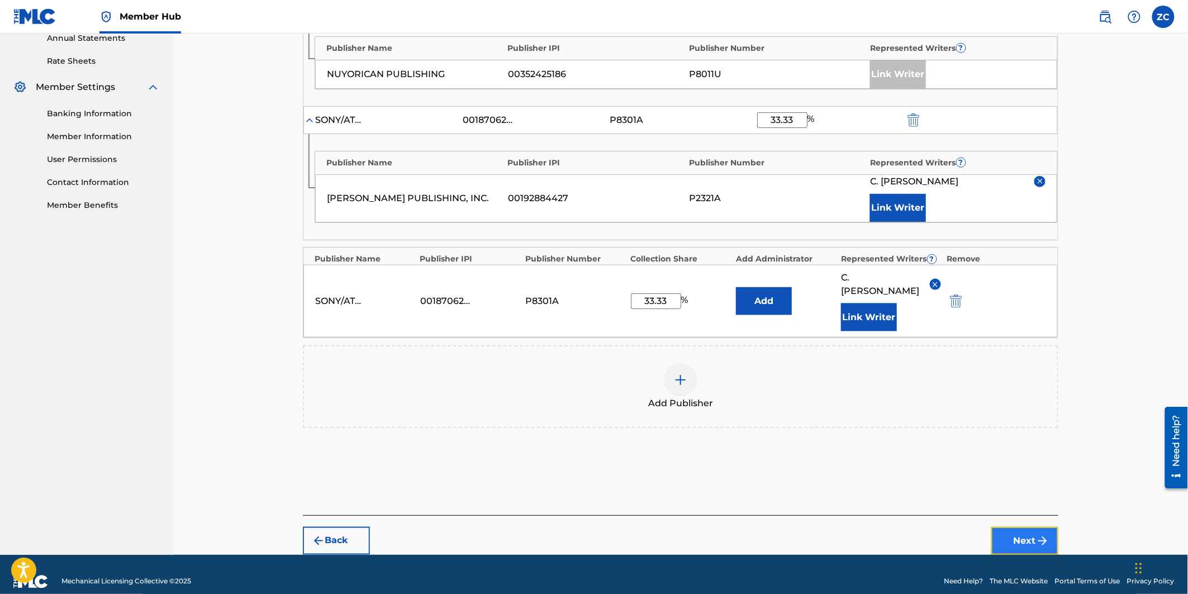
click at [1027, 527] on button "Next" at bounding box center [1025, 541] width 67 height 28
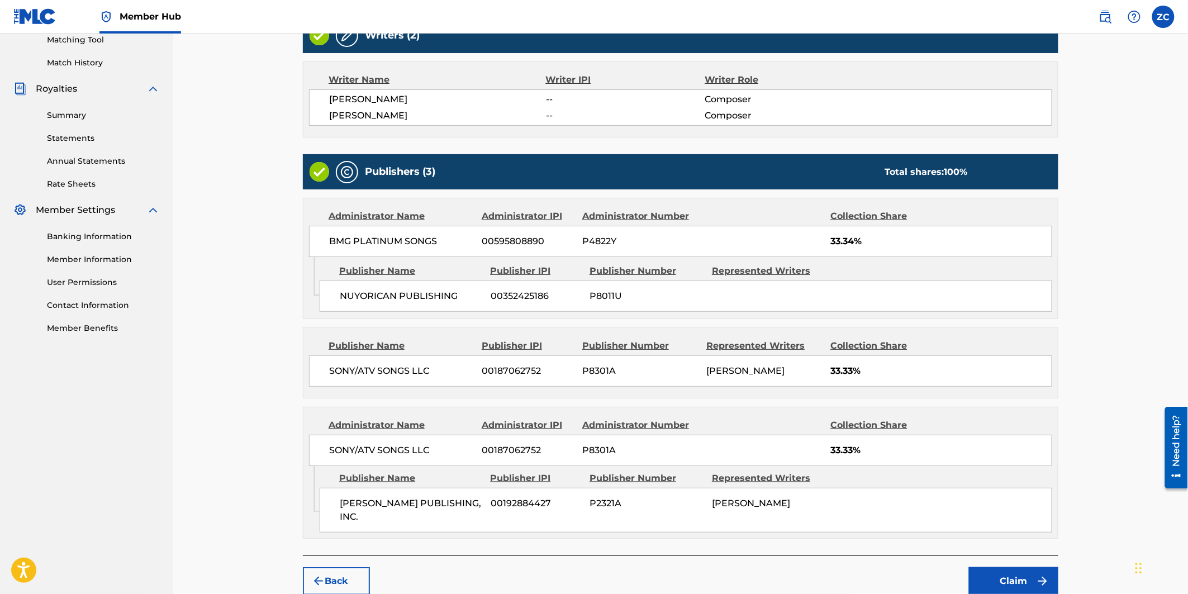
scroll to position [348, 0]
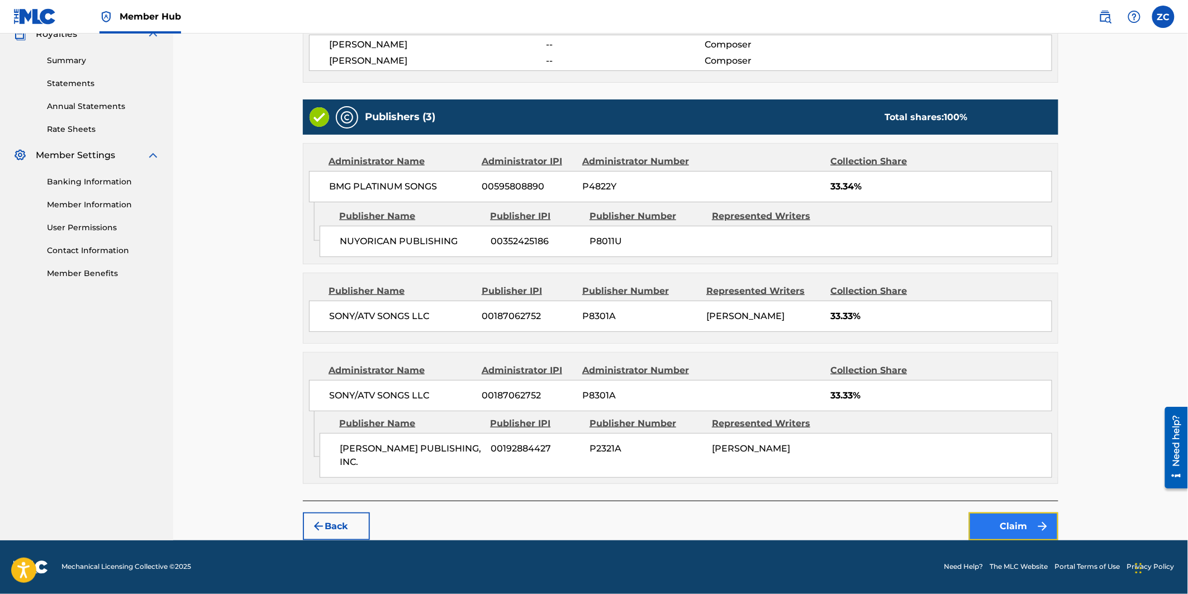
click at [1016, 533] on button "Claim" at bounding box center [1013, 527] width 89 height 28
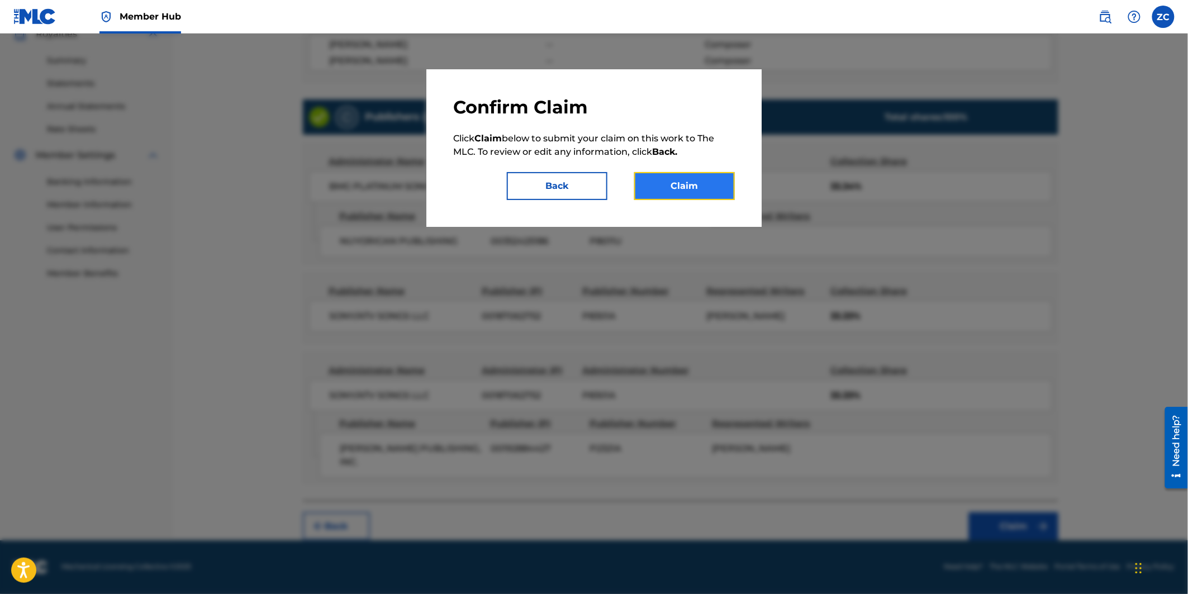
click at [701, 194] on button "Claim" at bounding box center [684, 186] width 101 height 28
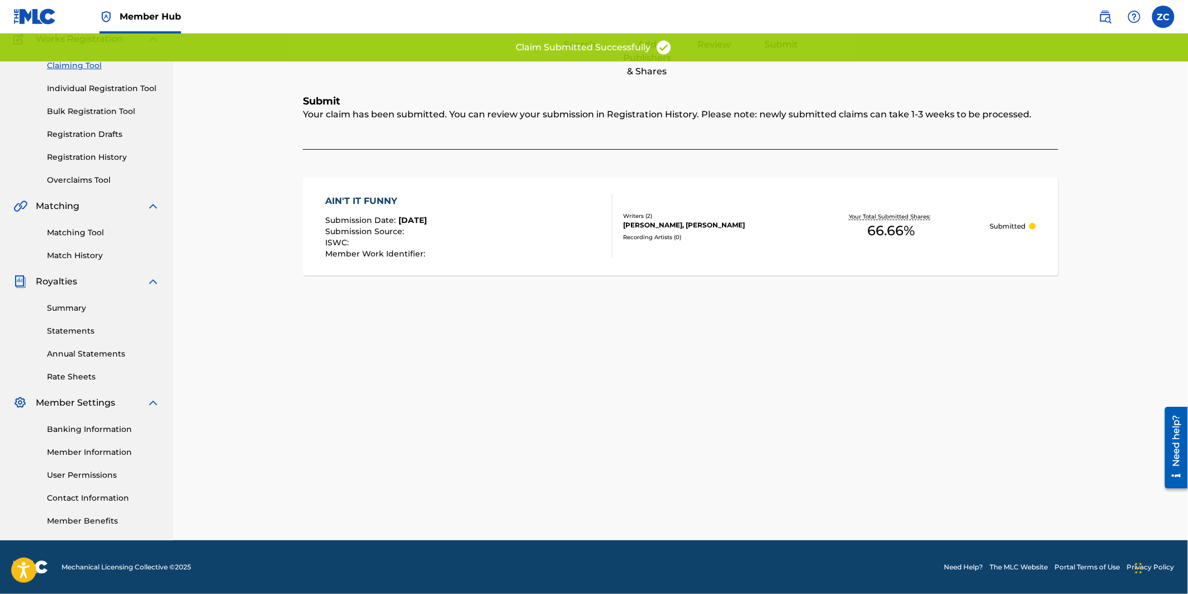
scroll to position [98, 0]
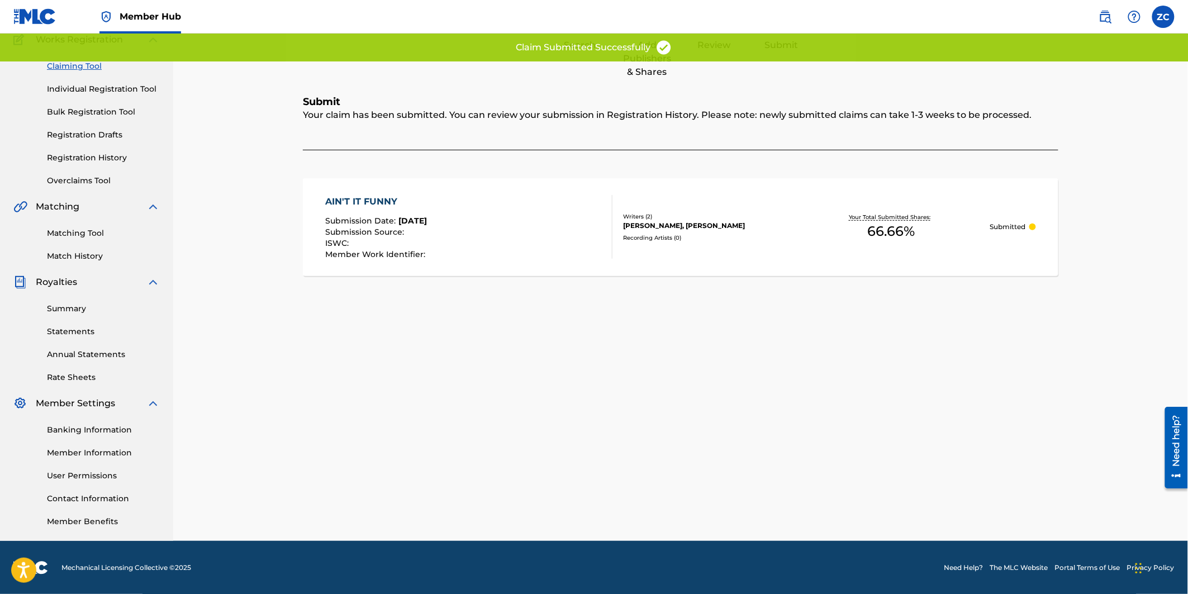
drag, startPoint x: 257, startPoint y: 433, endPoint x: 367, endPoint y: 412, distance: 112.0
click at [257, 432] on div "Claiming Tool Search Add Publishers & Shares Review Submit Submit Your claim ha…" at bounding box center [680, 238] width 1015 height 606
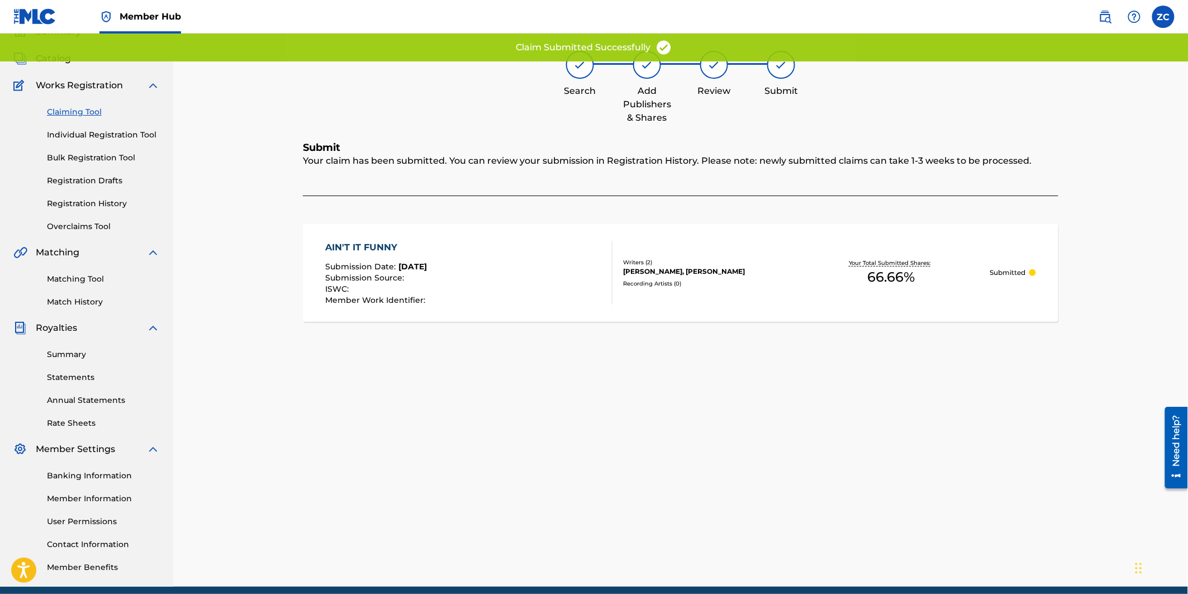
scroll to position [0, 0]
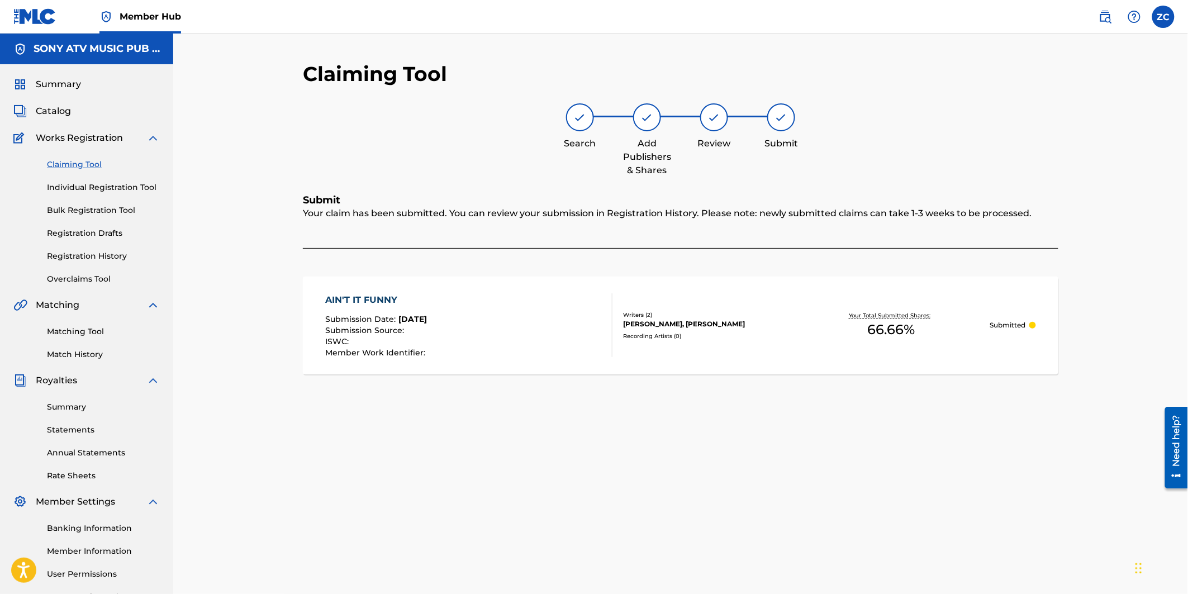
click at [703, 448] on div "Claiming Tool Search Add Publishers & Shares Review Submit Submit Your claim ha…" at bounding box center [681, 350] width 783 height 578
drag, startPoint x: 425, startPoint y: 443, endPoint x: 421, endPoint y: 435, distance: 9.0
click at [425, 443] on div "Claiming Tool Search Add Publishers & Shares Review Submit Submit Your claim ha…" at bounding box center [681, 350] width 783 height 578
click at [1103, 15] on img at bounding box center [1105, 16] width 13 height 13
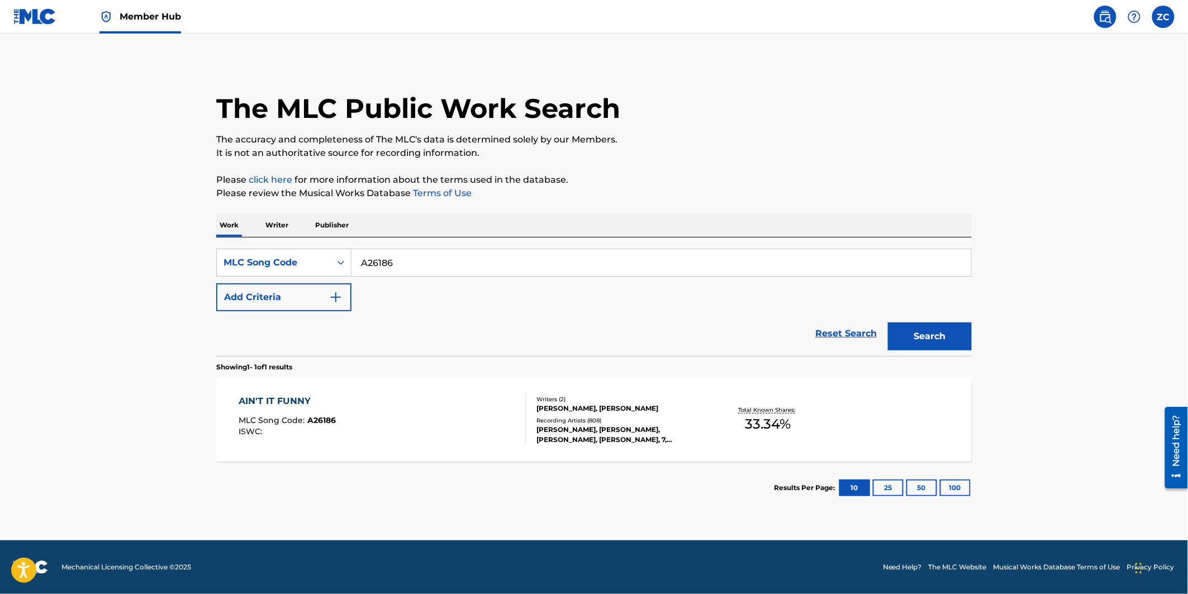
click at [300, 421] on span "MLC Song Code :" at bounding box center [273, 420] width 69 height 10
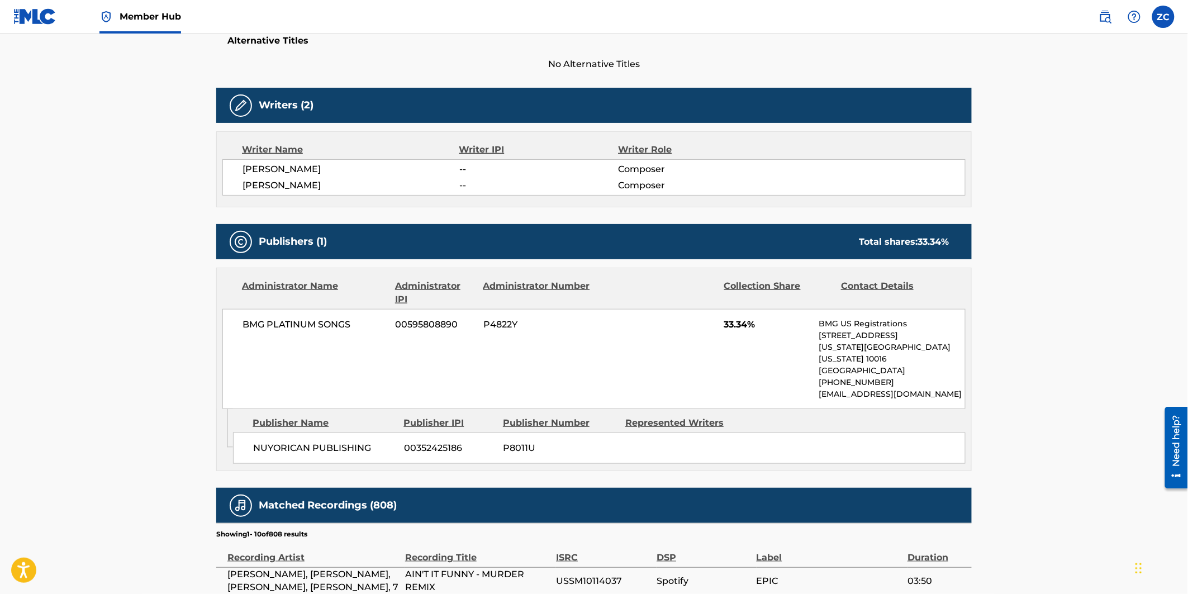
scroll to position [310, 0]
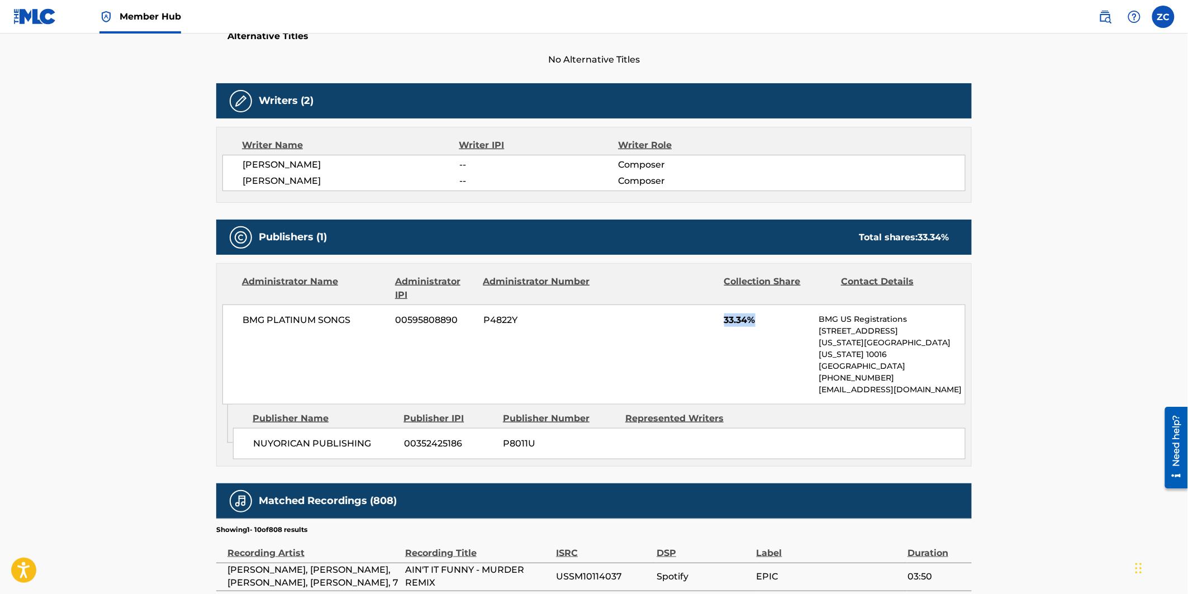
drag, startPoint x: 719, startPoint y: 319, endPoint x: 811, endPoint y: 317, distance: 91.7
click at [811, 317] on div "BMG PLATINUM SONGS 00595808890 P4822Y 33.34% BMG US Registrations [STREET_ADDRE…" at bounding box center [593, 355] width 743 height 100
click at [1068, 323] on main "< Back to public search results Copy work link AIN'T IT FUNNY Work Detail Membe…" at bounding box center [594, 324] width 1188 height 1203
drag, startPoint x: 714, startPoint y: 323, endPoint x: 761, endPoint y: 325, distance: 47.5
click at [761, 325] on div "BMG PLATINUM SONGS 00595808890 P4822Y 33.34% BMG US Registrations [STREET_ADDRE…" at bounding box center [593, 355] width 743 height 100
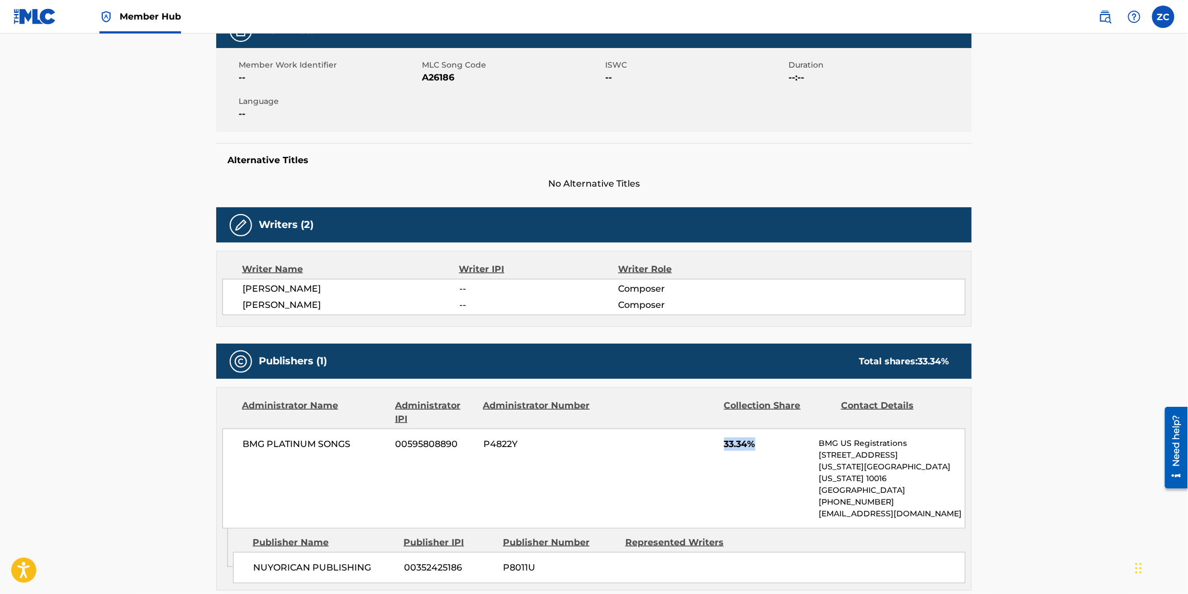
scroll to position [248, 0]
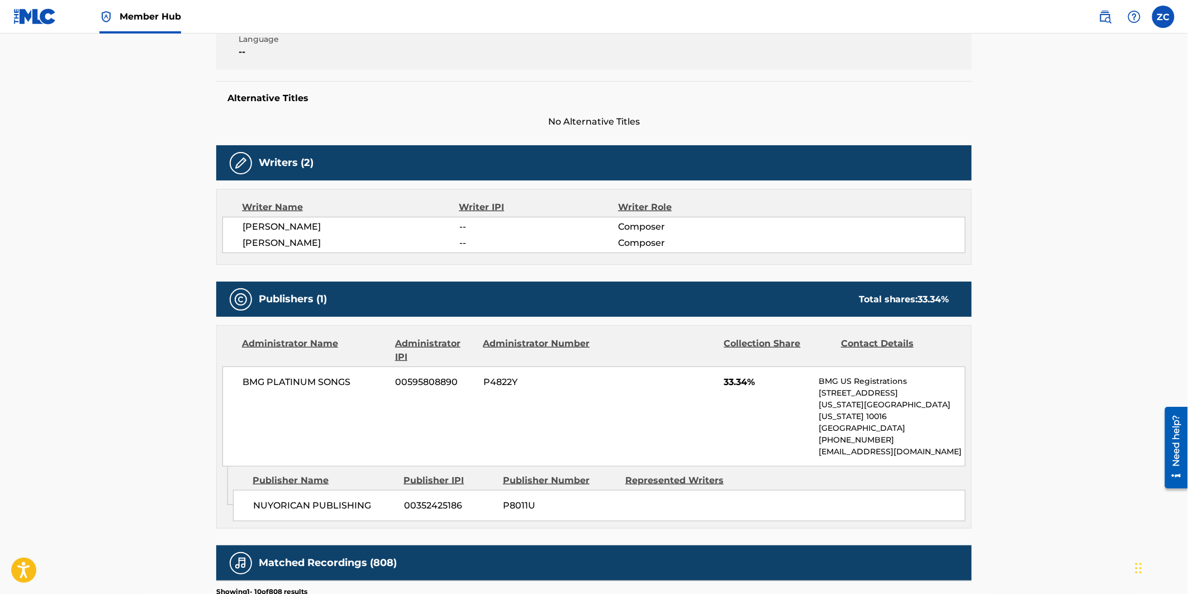
click at [179, 409] on main "< Back to public search results Copy work link AIN'T IT FUNNY Work Detail Membe…" at bounding box center [594, 386] width 1188 height 1203
drag, startPoint x: 717, startPoint y: 379, endPoint x: 767, endPoint y: 380, distance: 50.3
click at [767, 380] on div "BMG PLATINUM SONGS 00595808890 P4822Y 33.34% BMG US Registrations [STREET_ADDRE…" at bounding box center [593, 417] width 743 height 100
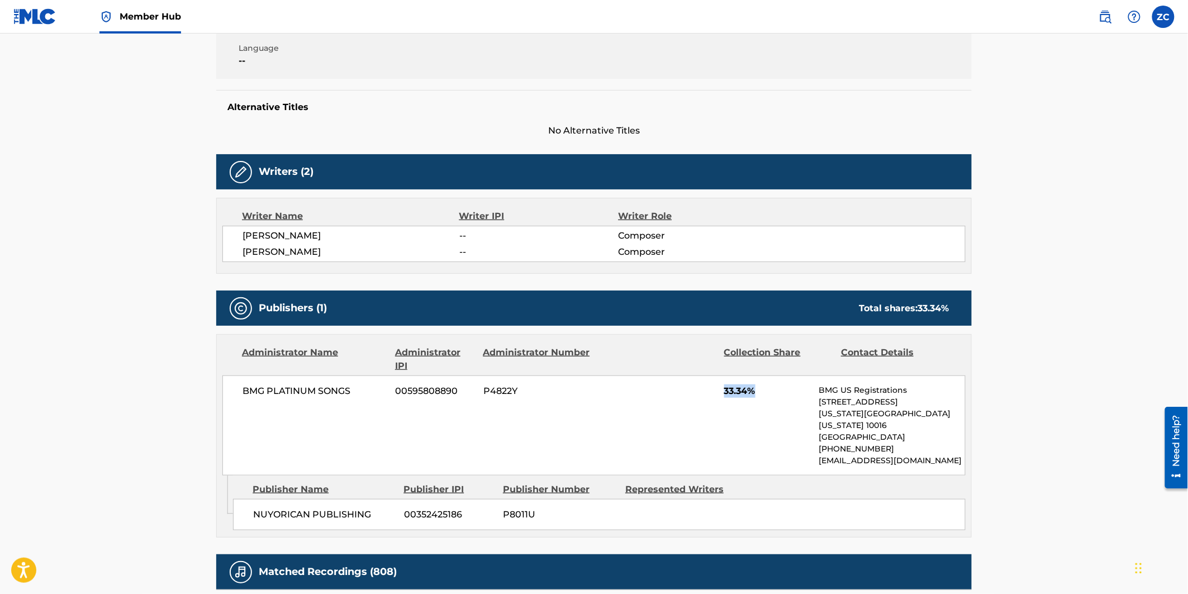
scroll to position [186, 0]
